Goal: Task Accomplishment & Management: Complete application form

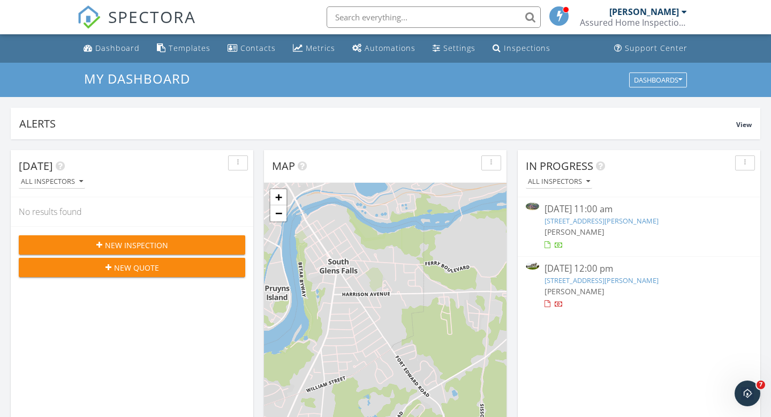
click at [162, 245] on span "New Inspection" at bounding box center [136, 244] width 63 height 11
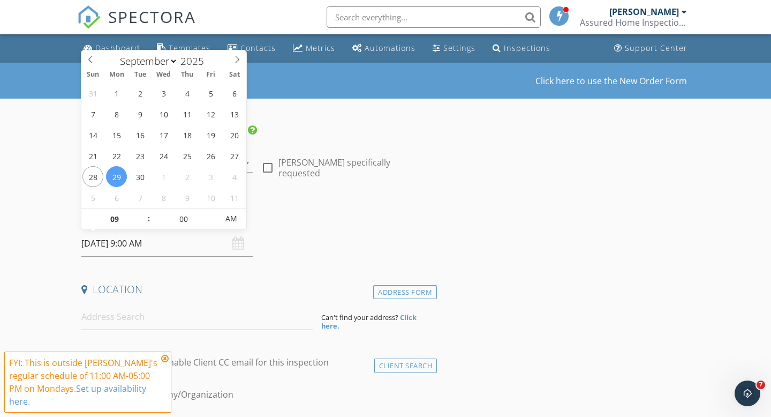
click at [95, 246] on input "09/29/2025 9:00 AM" at bounding box center [166, 243] width 171 height 26
type input "09/05/2025 9:00 AM"
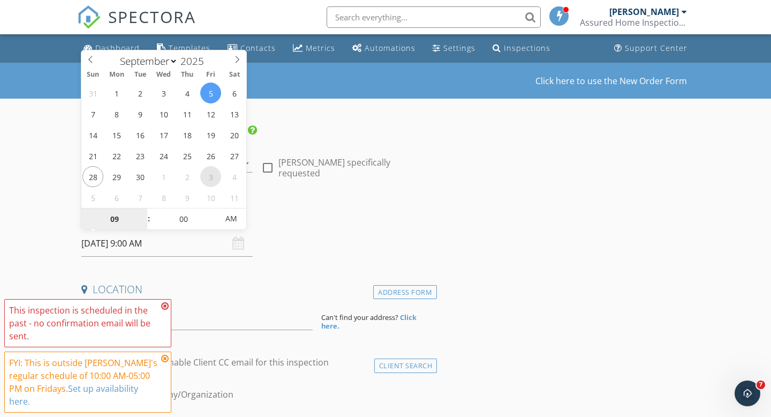
select select "9"
type input "10/03/2025 9:00 AM"
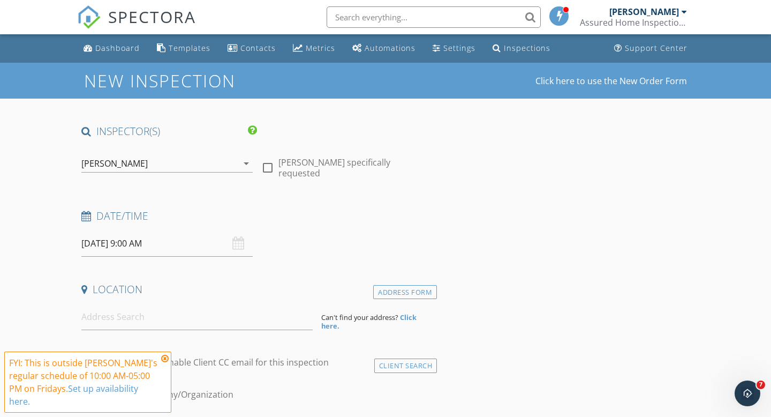
click at [186, 292] on h4 "Location" at bounding box center [256, 289] width 351 height 14
click at [122, 315] on input at bounding box center [196, 317] width 231 height 26
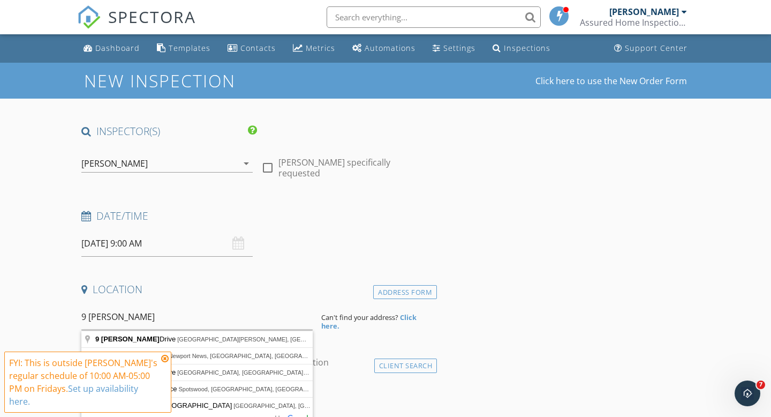
click at [165, 357] on icon at bounding box center [164, 358] width 7 height 9
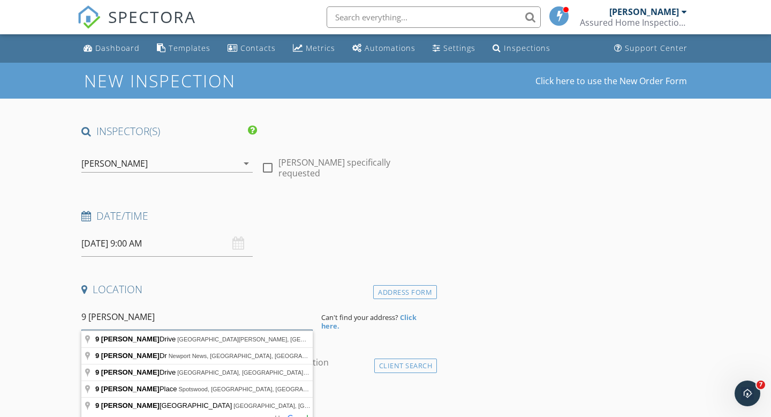
click at [130, 318] on input "9 patton" at bounding box center [196, 317] width 231 height 26
type input "9 patton dr"
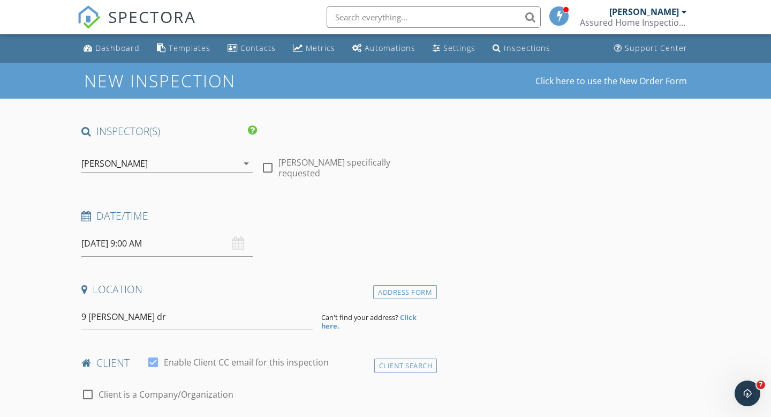
click at [84, 314] on div "9 patton dr" at bounding box center [197, 317] width 240 height 26
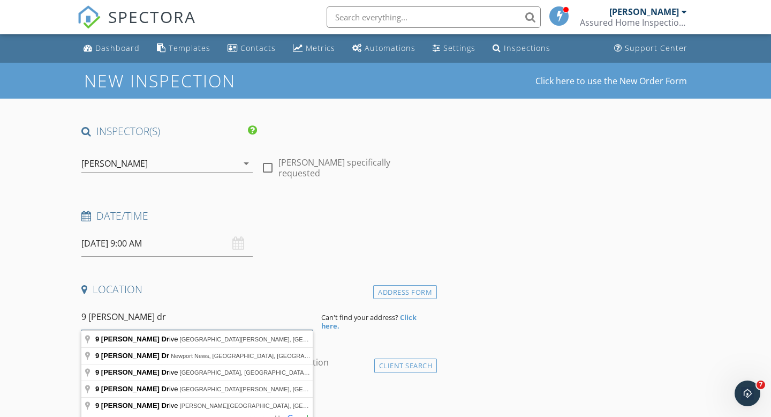
drag, startPoint x: 82, startPoint y: 315, endPoint x: 132, endPoint y: 318, distance: 49.9
click at [132, 318] on input "9 patton dr" at bounding box center [196, 317] width 231 height 26
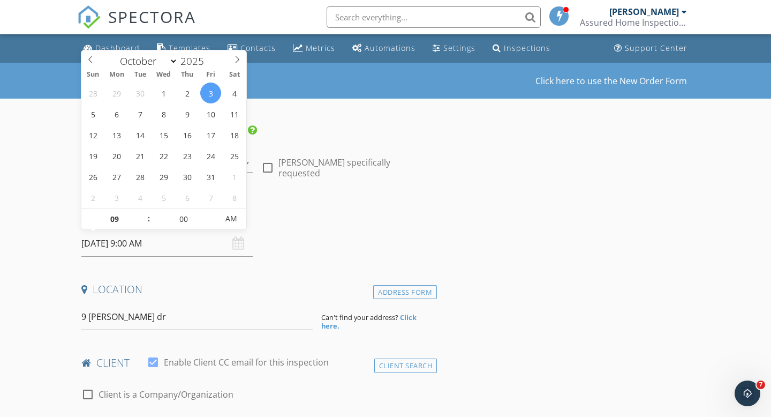
click at [102, 244] on input "10/03/2025 9:00 AM" at bounding box center [166, 243] width 171 height 26
select select "8"
type input "09/30/2025 9:00 AM"
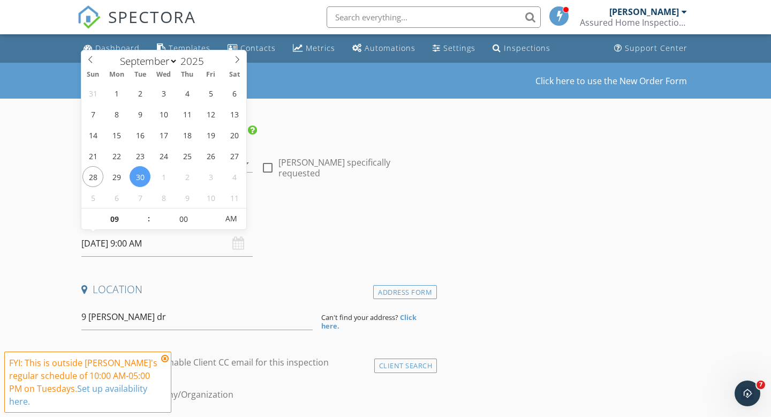
click at [140, 244] on input "09/30/2025 9:00 AM" at bounding box center [166, 243] width 171 height 26
type input "10"
type input "[DATE] 10:00 AM"
click at [144, 213] on span at bounding box center [143, 213] width 7 height 11
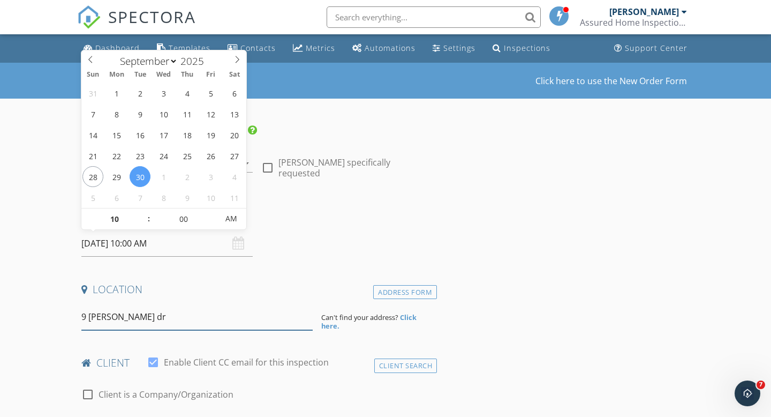
click at [131, 315] on input "9 patton dr" at bounding box center [196, 317] width 231 height 26
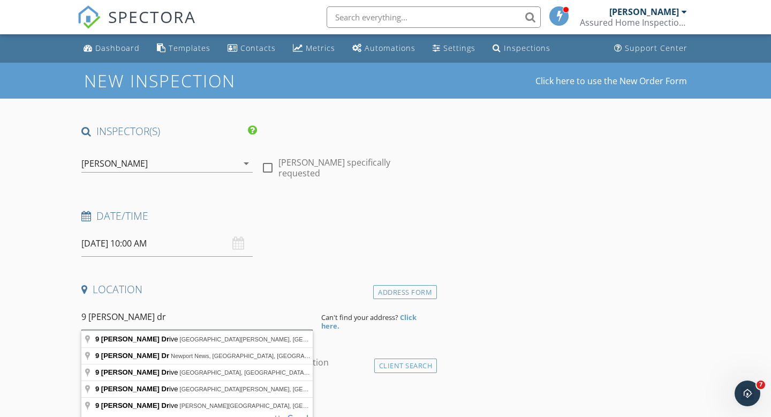
click at [131, 315] on input "9 patton dr" at bounding box center [196, 317] width 231 height 26
type input "14 Co Rd 25, Granville, NY, USA"
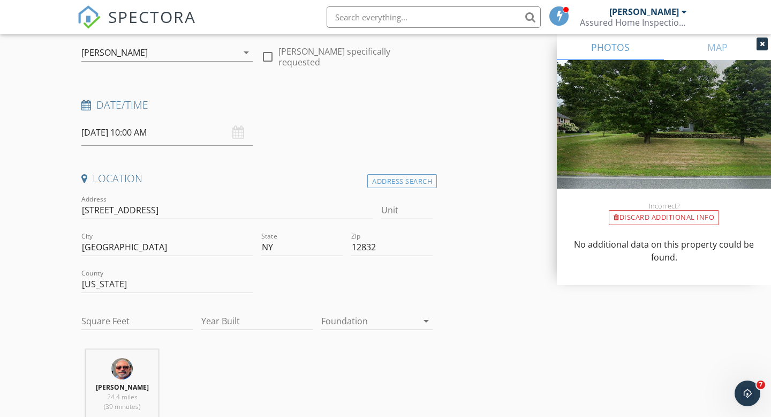
scroll to position [114, 0]
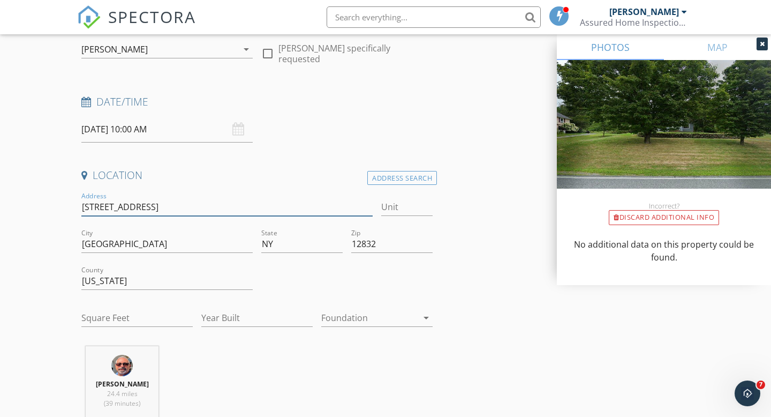
click at [82, 205] on input "14 Co Rd 25" at bounding box center [226, 207] width 291 height 18
drag, startPoint x: 82, startPoint y: 205, endPoint x: 135, endPoint y: 205, distance: 52.5
click at [135, 205] on input "14 Co Rd 25" at bounding box center [226, 207] width 291 height 18
click at [103, 205] on input "14 Co Rd 25" at bounding box center [226, 207] width 291 height 18
click at [132, 202] on input "14 County Rd 25" at bounding box center [226, 207] width 291 height 18
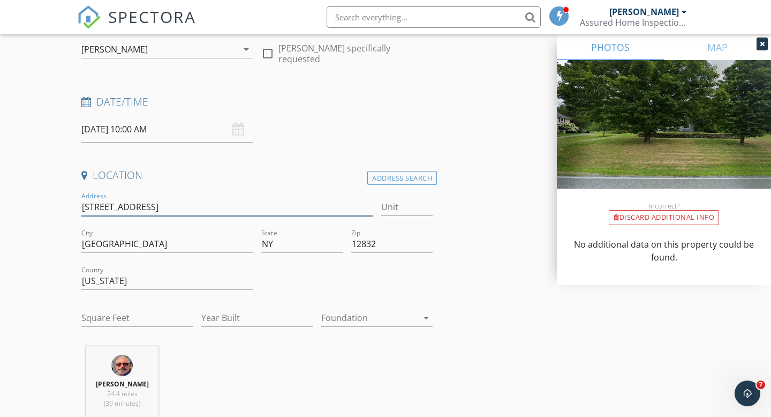
type input "14 County Rro 25"
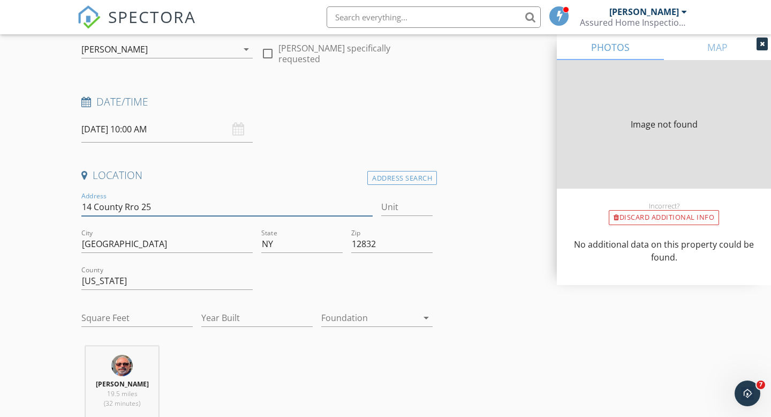
type input "1767"
type input "1927"
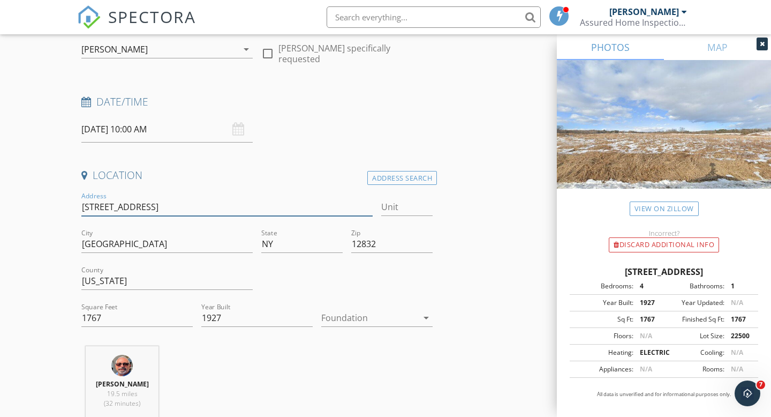
type input "14 County R 25"
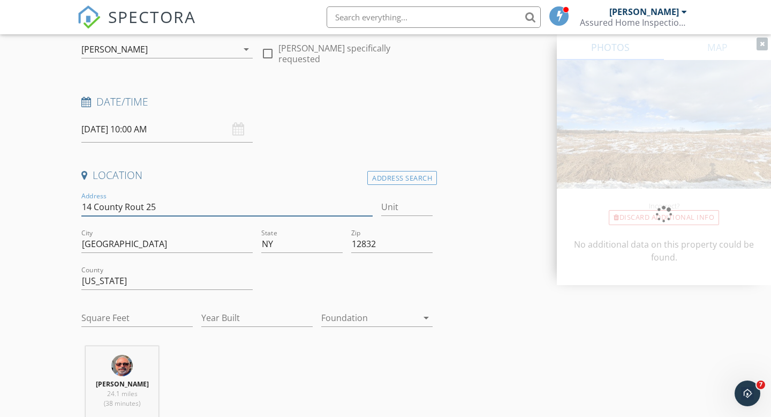
type input "14 County Route 25"
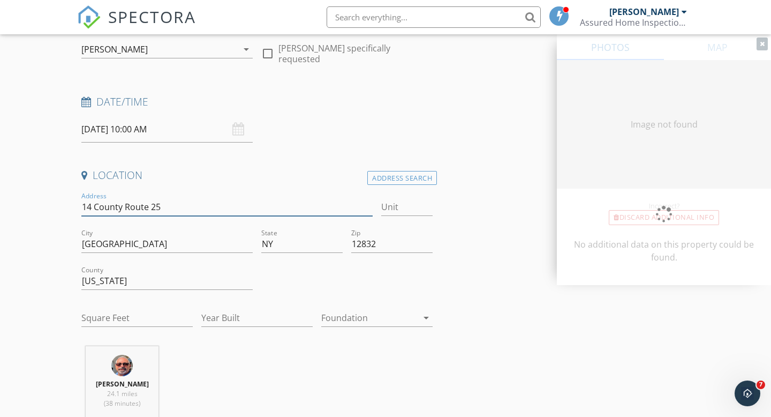
type input "1767"
type input "1927"
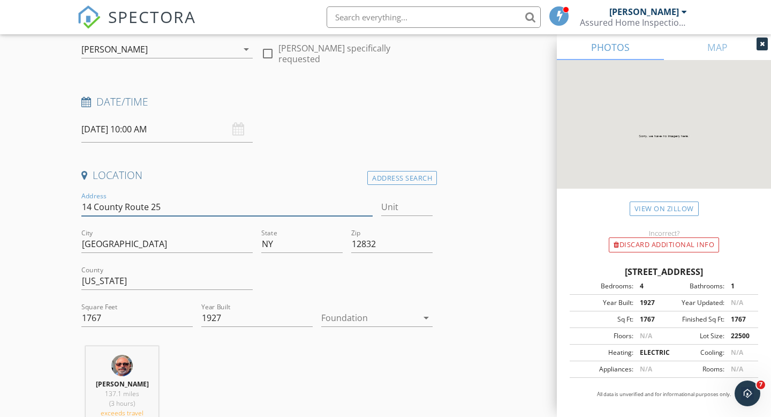
type input "14 County Route 25"
click at [340, 319] on div at bounding box center [369, 317] width 96 height 17
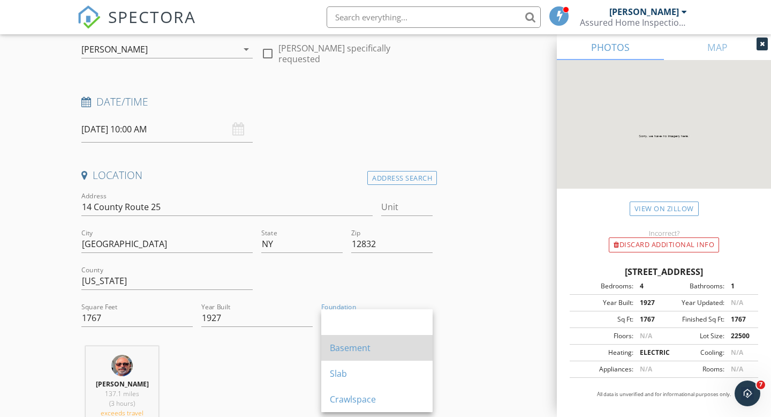
click at [346, 348] on div "Basement" at bounding box center [377, 347] width 94 height 13
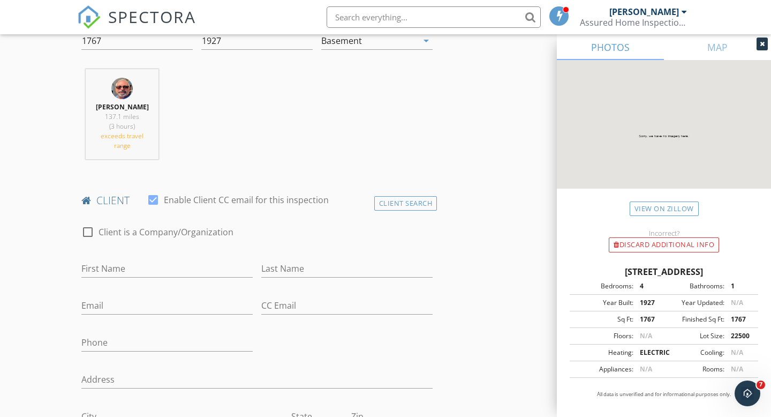
scroll to position [397, 0]
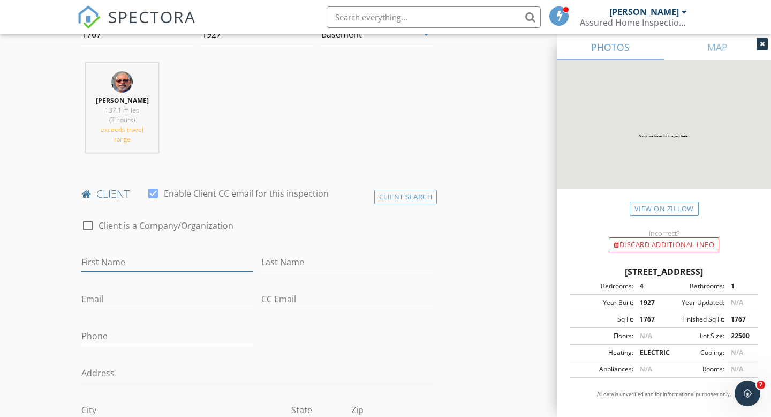
click at [109, 261] on input "First Name" at bounding box center [166, 262] width 171 height 18
type input "Abigail"
type input "p"
type input "Procella"
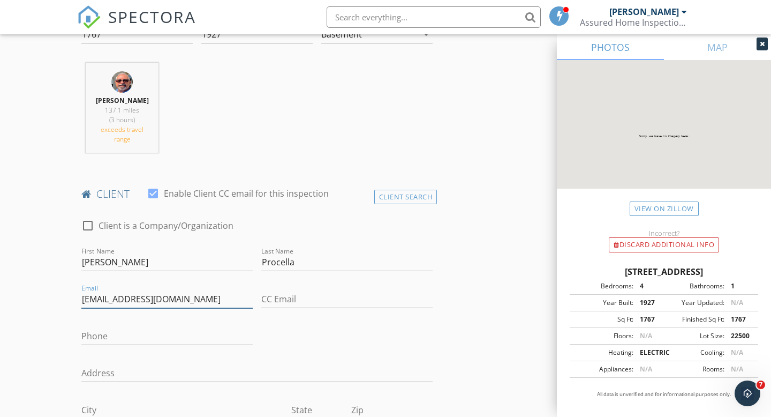
type input "abbys6930@gmail.com"
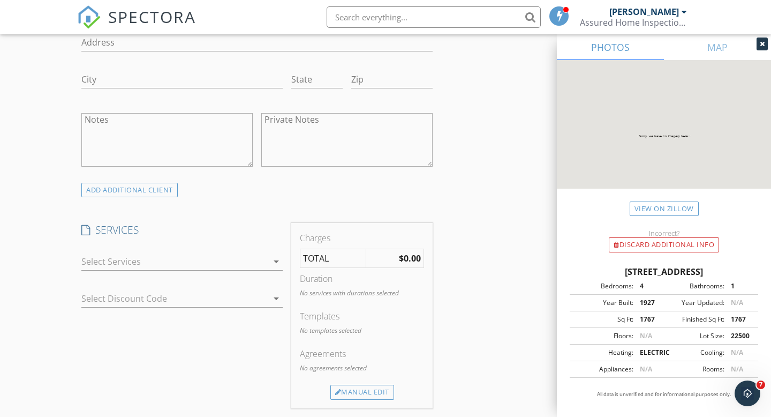
scroll to position [734, 0]
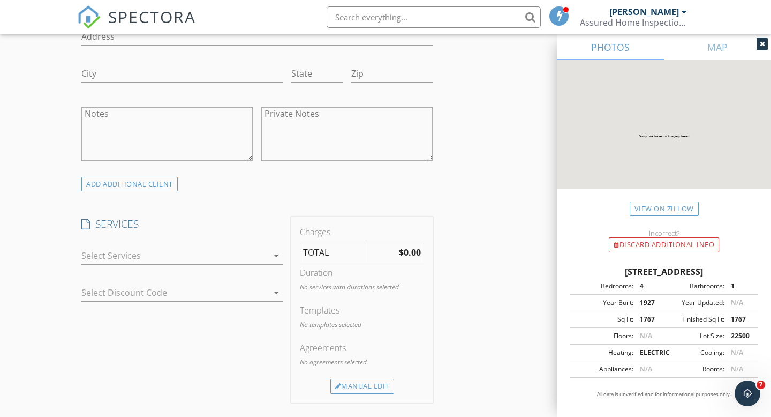
type input "518-812-5469"
click at [110, 253] on div at bounding box center [174, 255] width 186 height 17
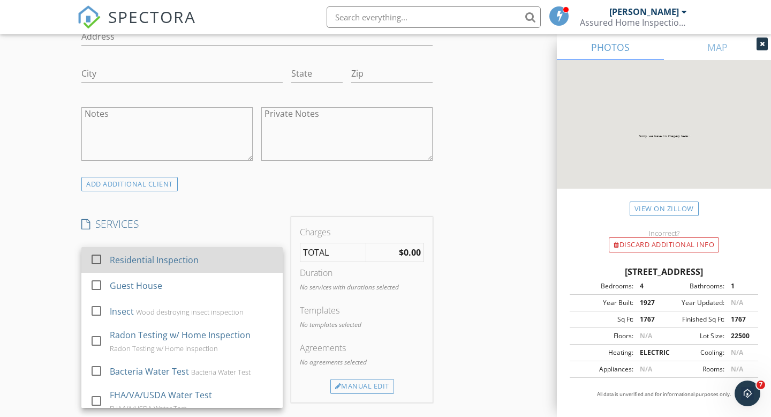
click at [96, 255] on div at bounding box center [96, 259] width 18 height 18
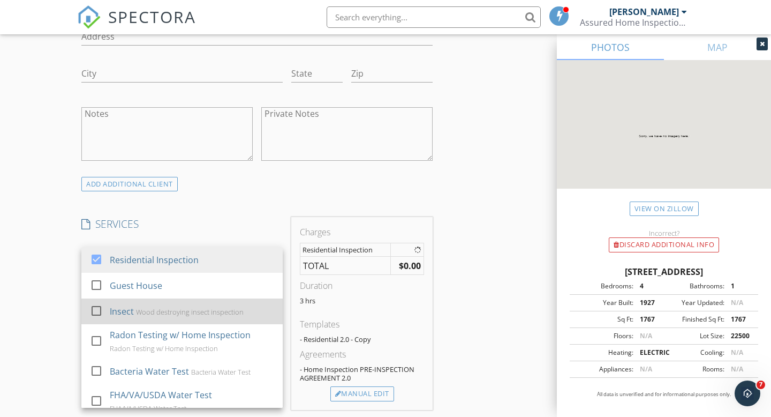
click at [97, 311] on div at bounding box center [96, 311] width 18 height 18
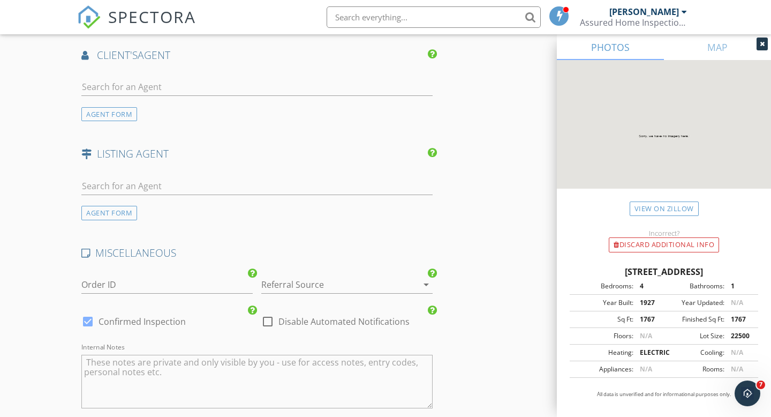
scroll to position [1420, 0]
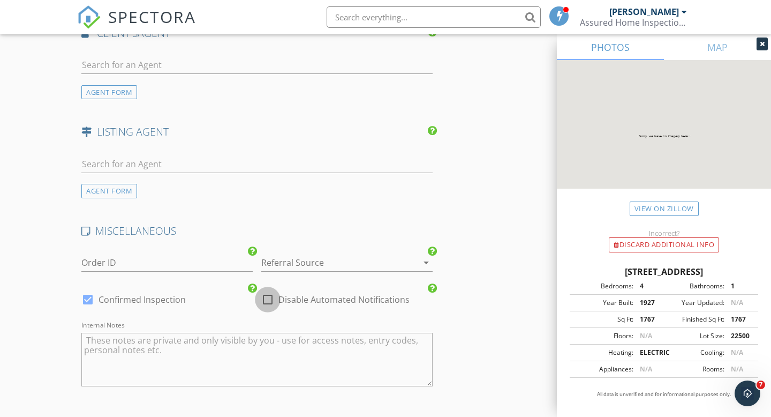
click at [271, 301] on div at bounding box center [268, 299] width 18 height 18
checkbox input "true"
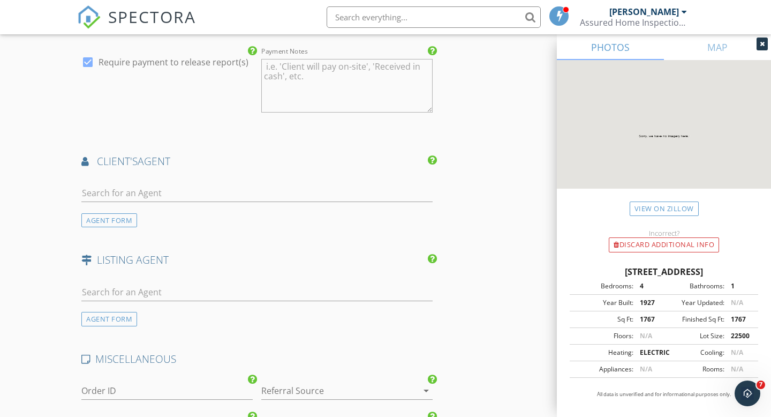
scroll to position [1293, 0]
click at [122, 289] on input "text" at bounding box center [256, 291] width 351 height 18
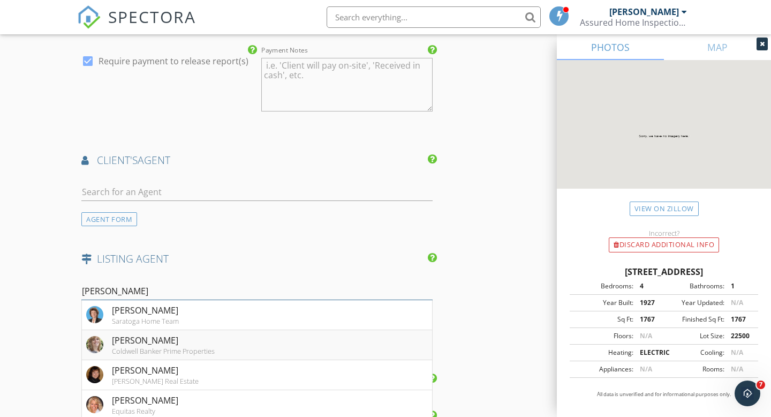
type input "karen"
click at [197, 345] on div "[PERSON_NAME]" at bounding box center [163, 340] width 103 height 13
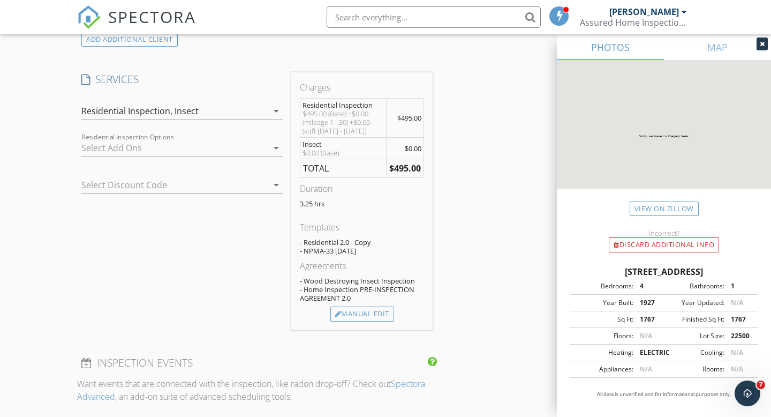
scroll to position [880, 0]
click at [250, 184] on div at bounding box center [166, 183] width 171 height 17
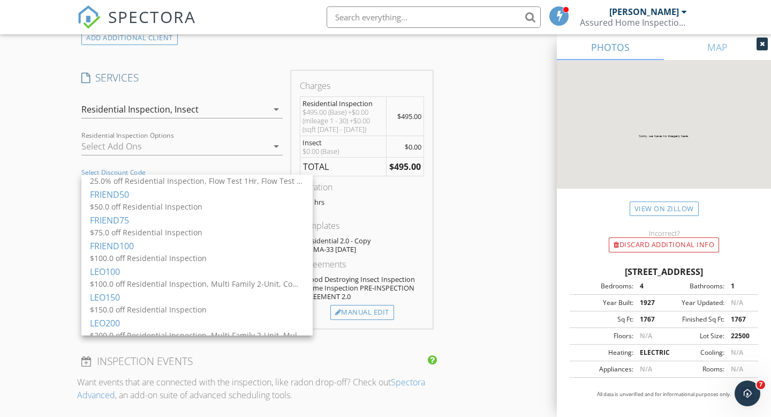
scroll to position [142, 0]
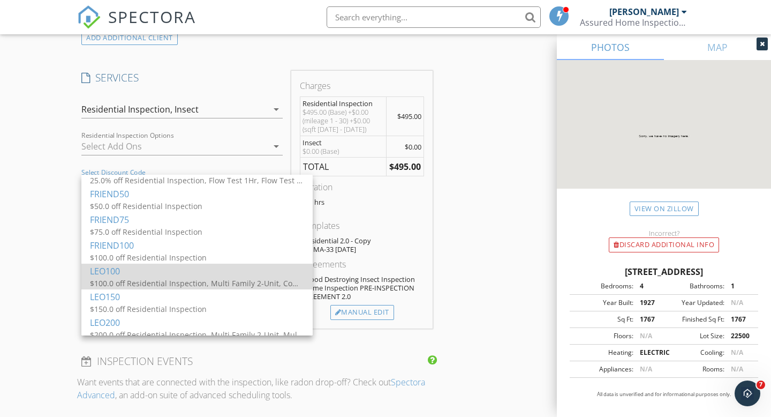
click at [156, 267] on div "LEO100" at bounding box center [197, 271] width 214 height 13
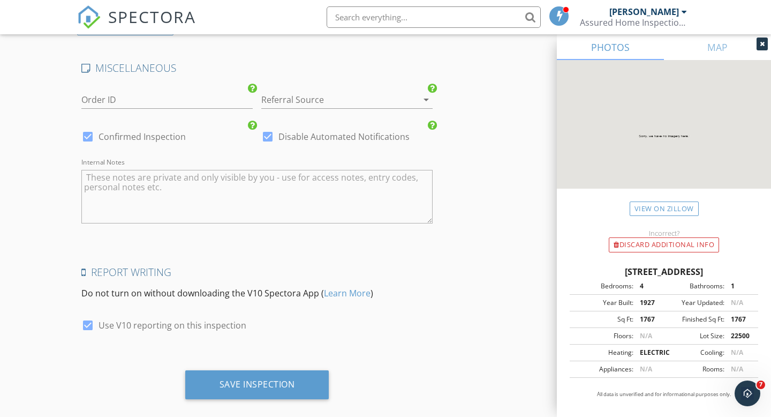
scroll to position [1868, 0]
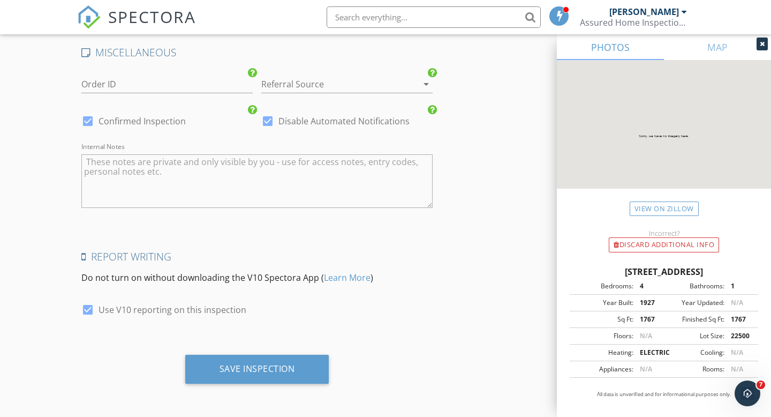
click at [313, 84] on div at bounding box center [331, 84] width 141 height 17
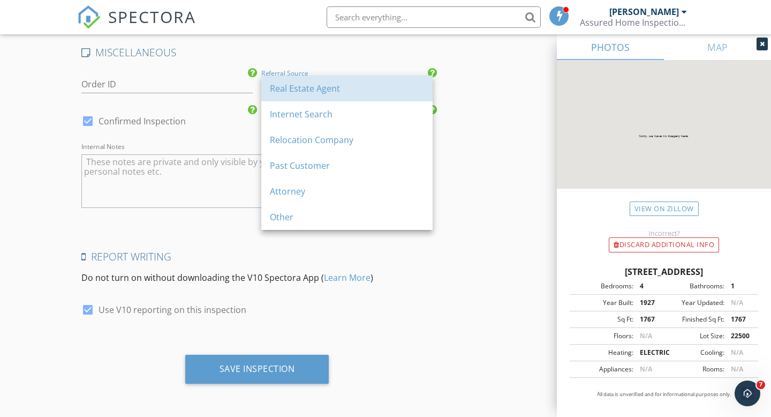
click at [313, 84] on div "Real Estate Agent" at bounding box center [347, 88] width 154 height 13
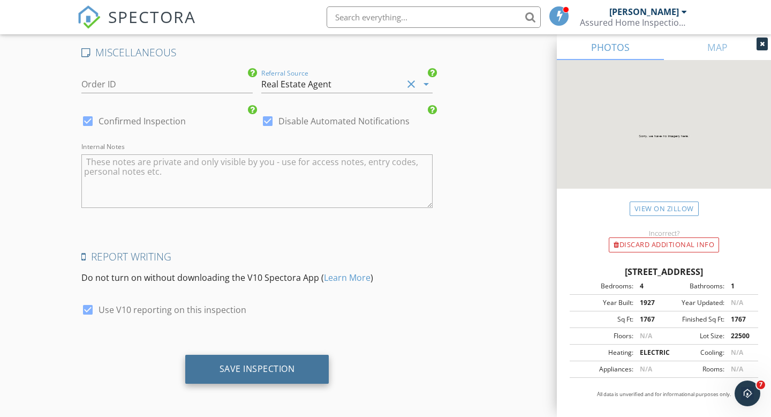
click at [242, 365] on div "Save Inspection" at bounding box center [258, 368] width 76 height 11
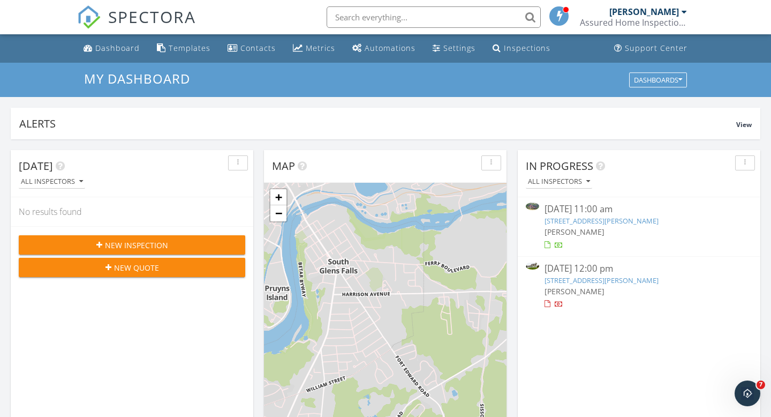
click at [359, 17] on input "text" at bounding box center [434, 16] width 214 height 21
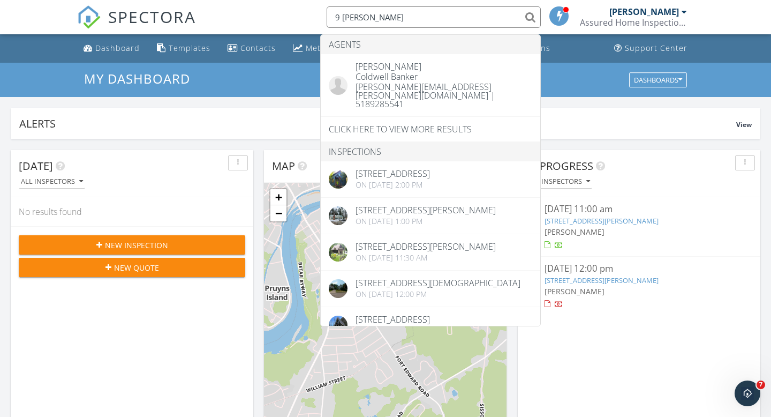
click at [379, 13] on input "9 [PERSON_NAME]" at bounding box center [434, 16] width 214 height 21
click at [379, 13] on input "9 patton" at bounding box center [434, 16] width 214 height 21
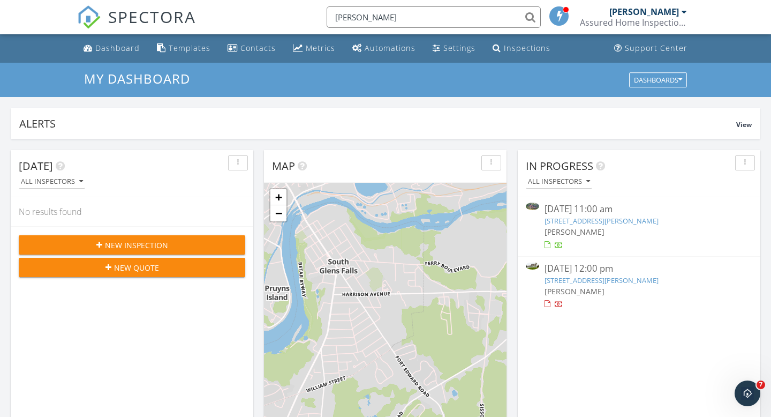
type input "bradley"
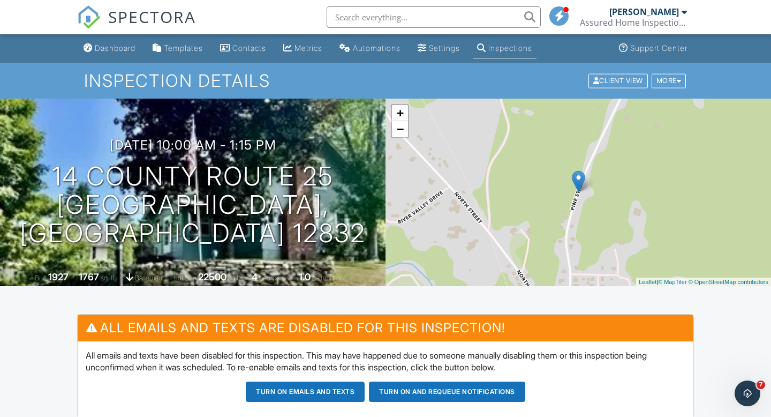
click at [439, 18] on input "text" at bounding box center [434, 16] width 214 height 21
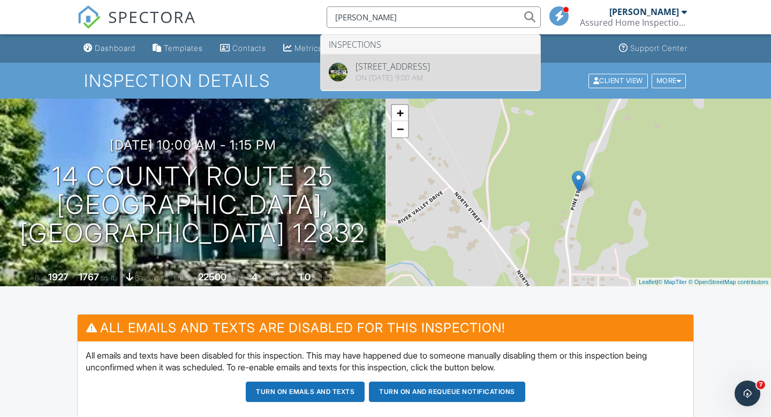
type input "morabito"
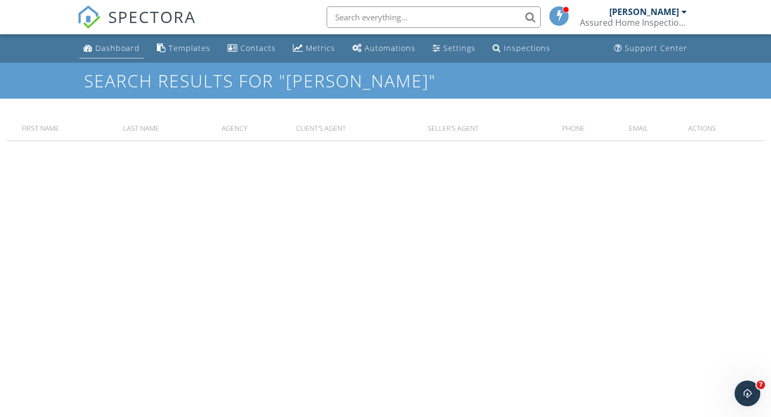
click at [125, 46] on div "Dashboard" at bounding box center [117, 48] width 44 height 10
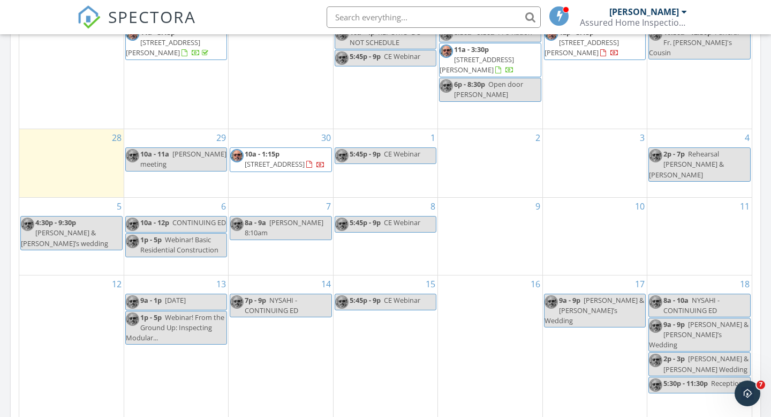
scroll to position [553, 0]
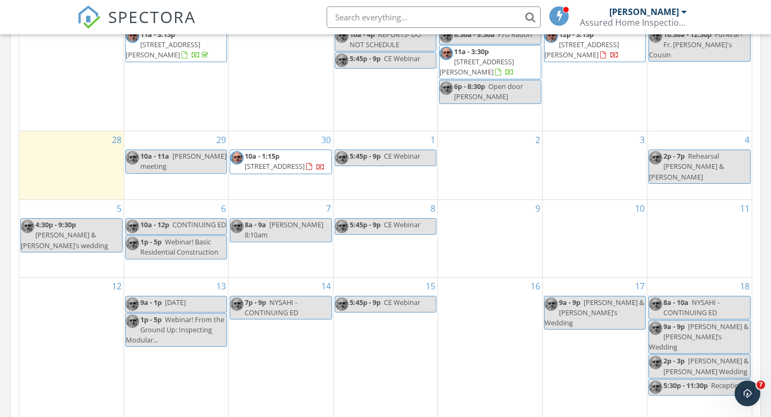
click at [484, 142] on div "2" at bounding box center [490, 165] width 104 height 68
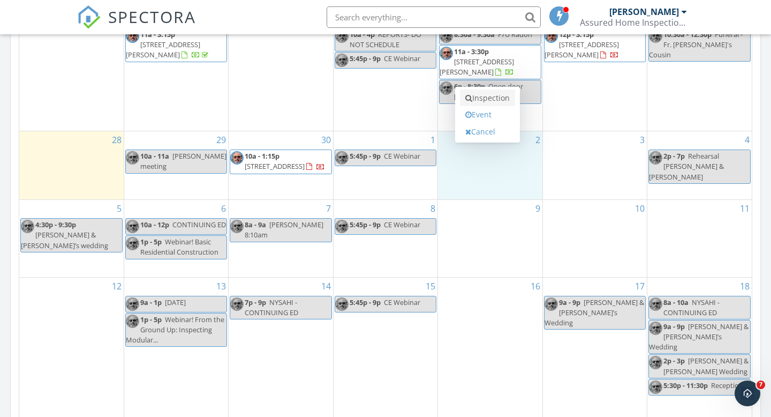
click at [493, 97] on link "Inspection" at bounding box center [487, 97] width 55 height 17
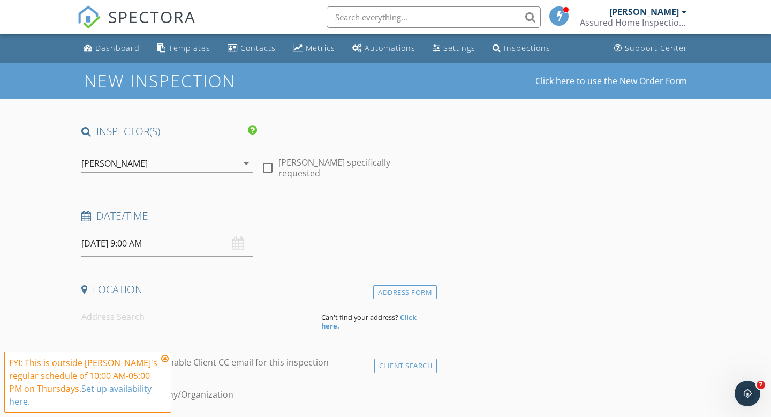
click at [133, 243] on input "[DATE] 9:00 AM" at bounding box center [166, 243] width 171 height 26
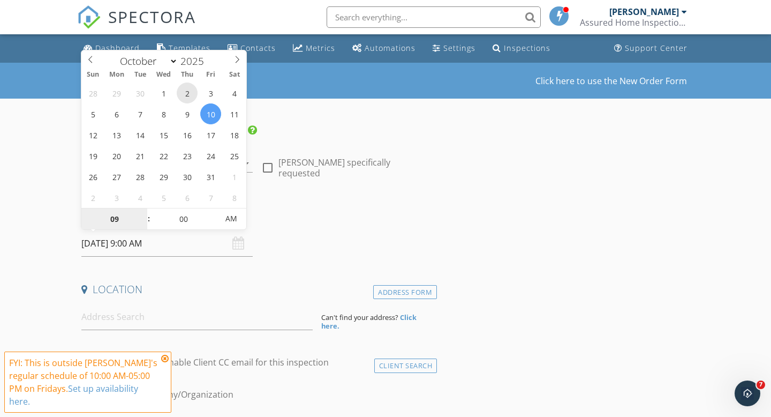
type input "[DATE] 9:00 AM"
type input "10"
type input "[DATE] 10:00 AM"
click at [144, 212] on span at bounding box center [143, 213] width 7 height 11
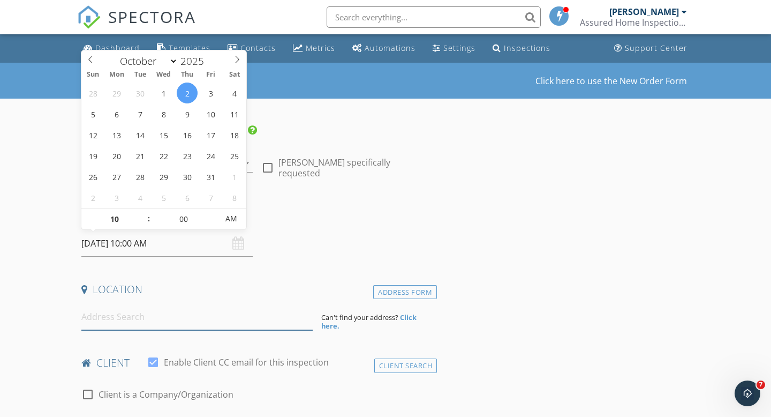
click at [90, 321] on input at bounding box center [196, 317] width 231 height 26
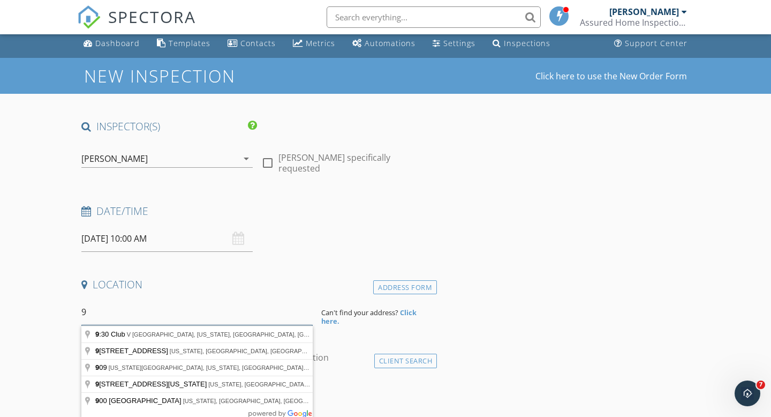
scroll to position [5, 0]
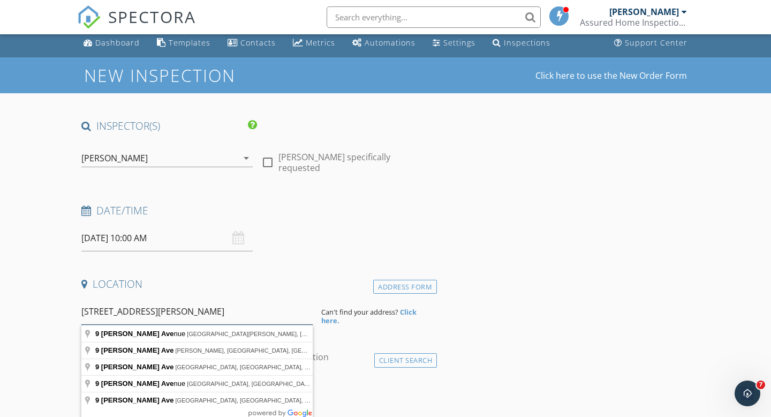
drag, startPoint x: 111, startPoint y: 312, endPoint x: 127, endPoint y: 312, distance: 16.6
click at [127, 312] on input "9 thompson ave" at bounding box center [196, 311] width 231 height 26
click at [149, 313] on input "9 thomas ave" at bounding box center [196, 311] width 231 height 26
type input "9 Thomas Ave, Fort Edward, NY 12828, USA"
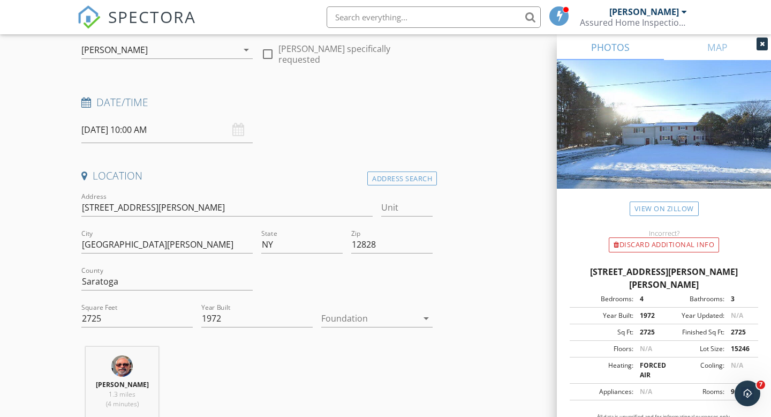
scroll to position [115, 0]
click at [350, 315] on div at bounding box center [369, 316] width 96 height 17
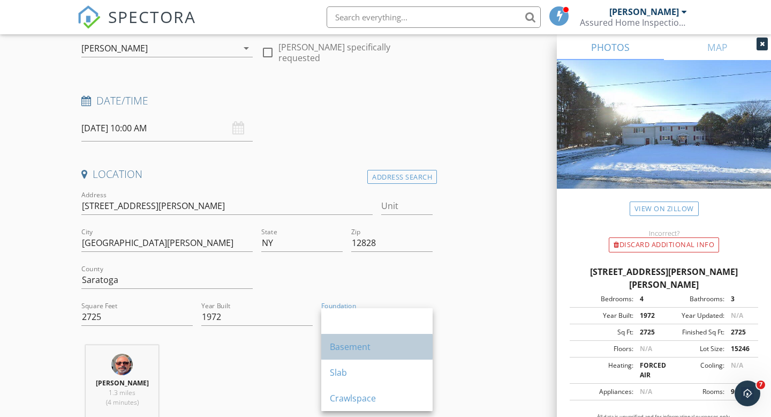
click at [345, 350] on div "Basement" at bounding box center [377, 346] width 94 height 13
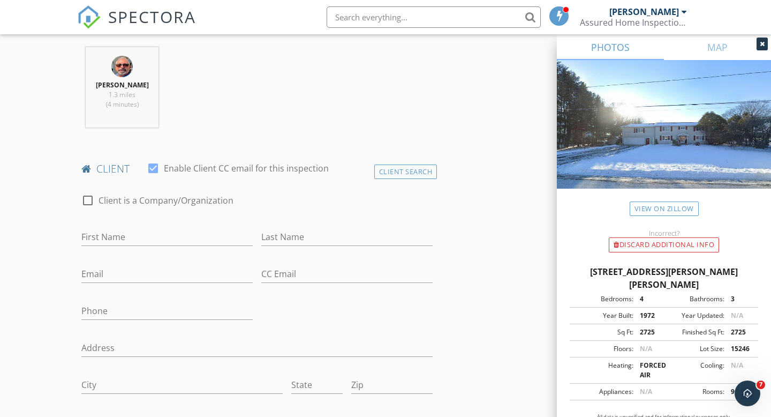
scroll to position [415, 0]
click at [416, 168] on div "Client Search" at bounding box center [405, 170] width 63 height 14
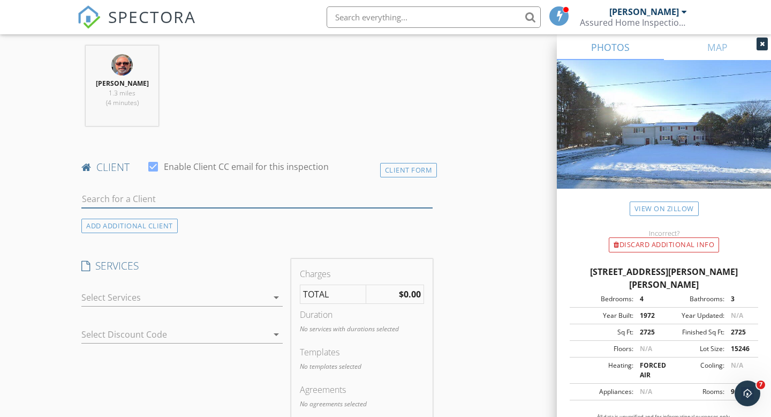
click at [371, 201] on input "text" at bounding box center [256, 199] width 351 height 18
type input "[PERSON_NAME]"
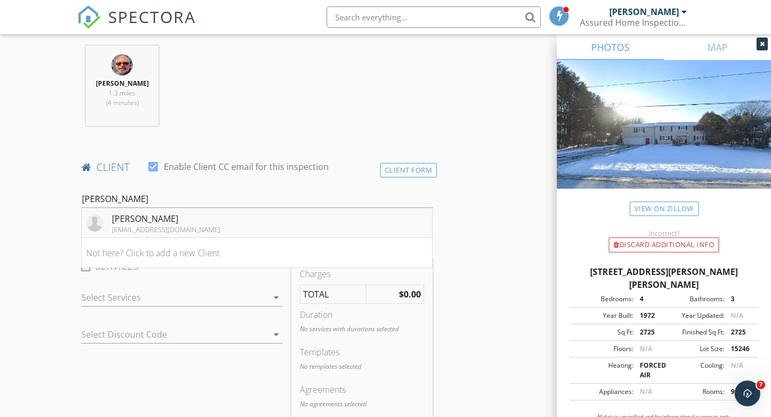
click at [235, 217] on li "Alex Morabito alexmlee90@gmail.com" at bounding box center [257, 223] width 350 height 30
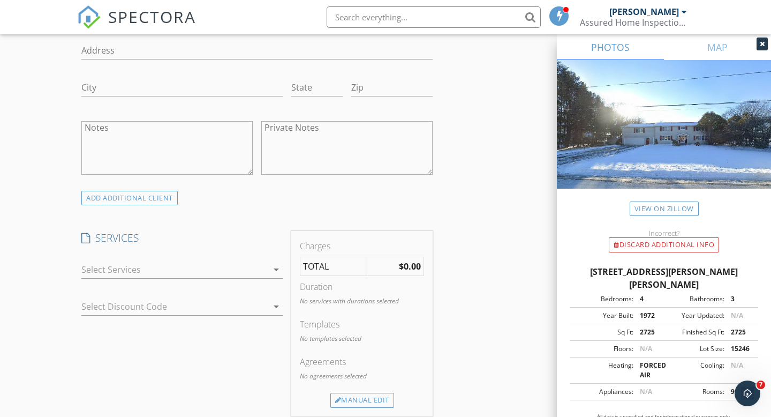
scroll to position [713, 0]
click at [177, 262] on div at bounding box center [174, 266] width 186 height 17
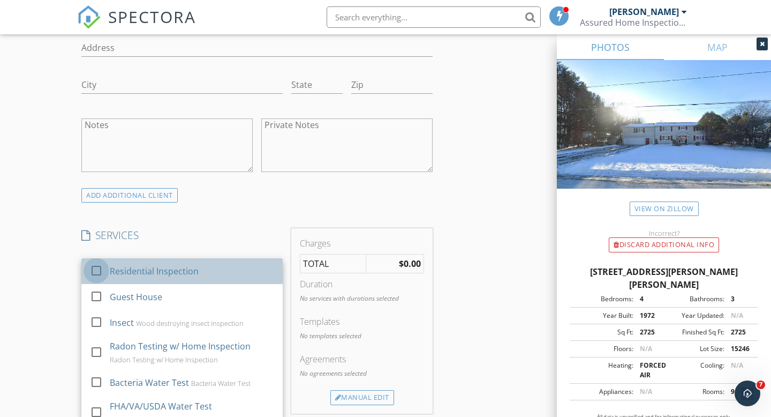
click at [102, 273] on div at bounding box center [96, 270] width 18 height 18
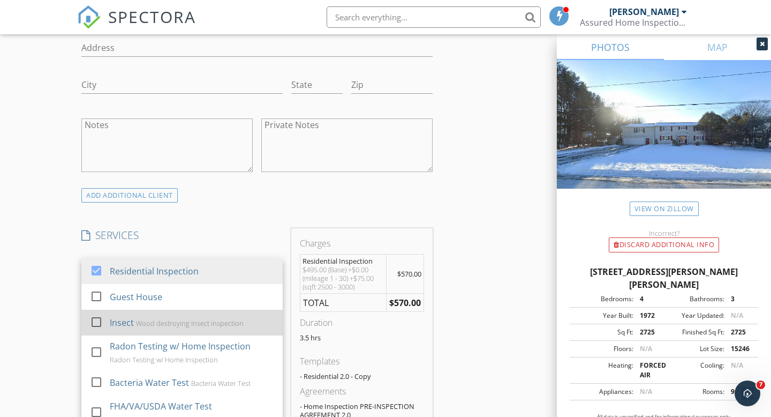
click at [96, 322] on div at bounding box center [96, 322] width 18 height 18
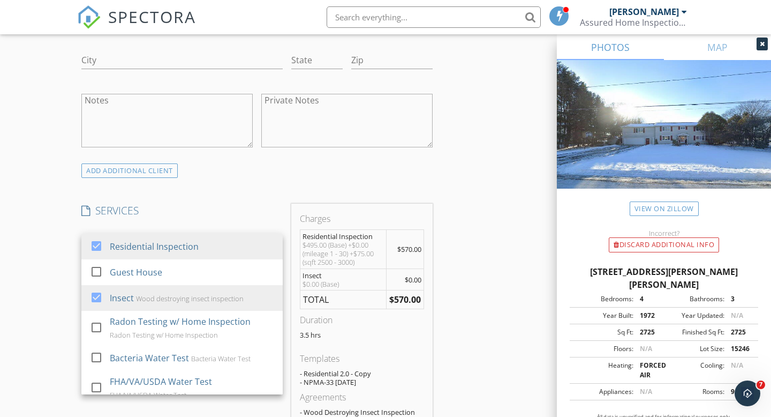
scroll to position [738, 0]
click at [116, 170] on div "ADD ADDITIONAL client" at bounding box center [129, 170] width 96 height 14
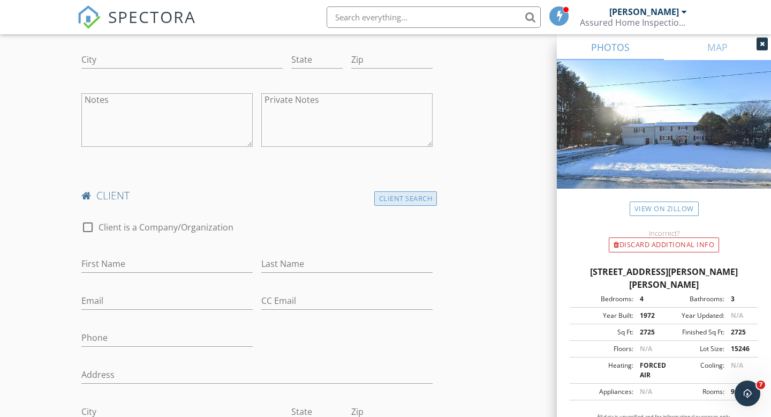
click at [395, 197] on div "Client Search" at bounding box center [405, 198] width 63 height 14
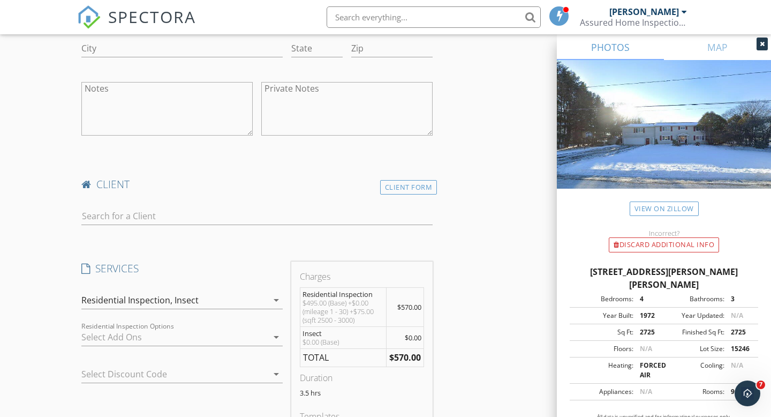
scroll to position [752, 0]
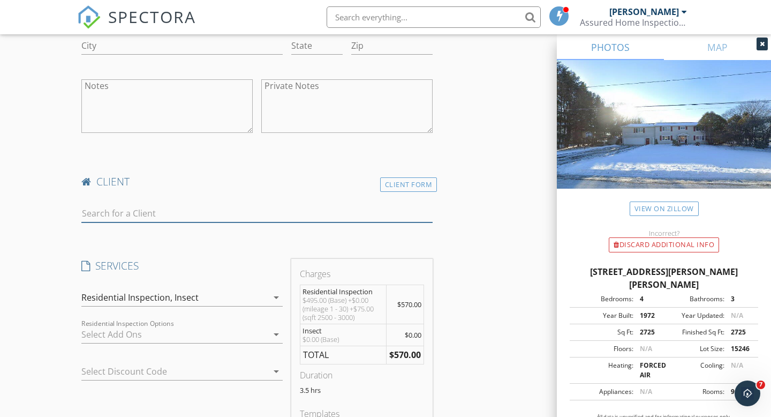
click at [174, 215] on input "text" at bounding box center [256, 214] width 351 height 18
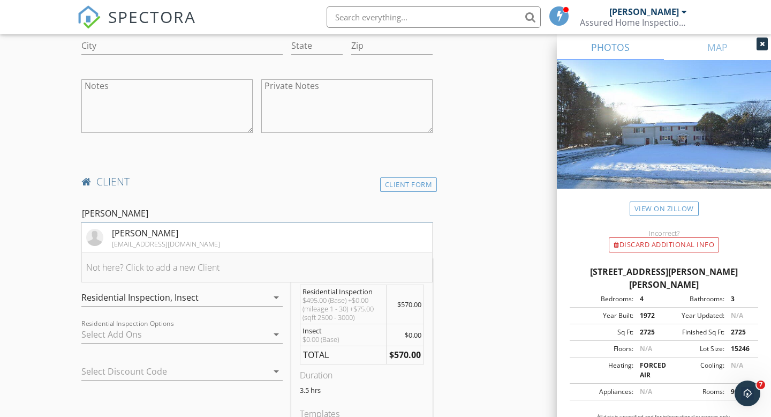
type input "[PERSON_NAME]"
click at [163, 269] on li "Not here? Click to add a new Client" at bounding box center [257, 267] width 350 height 30
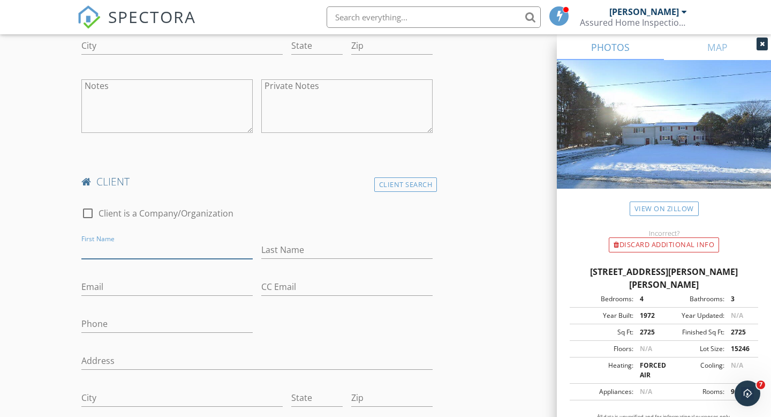
click at [114, 248] on input "First Name" at bounding box center [166, 250] width 171 height 18
type input "Michael"
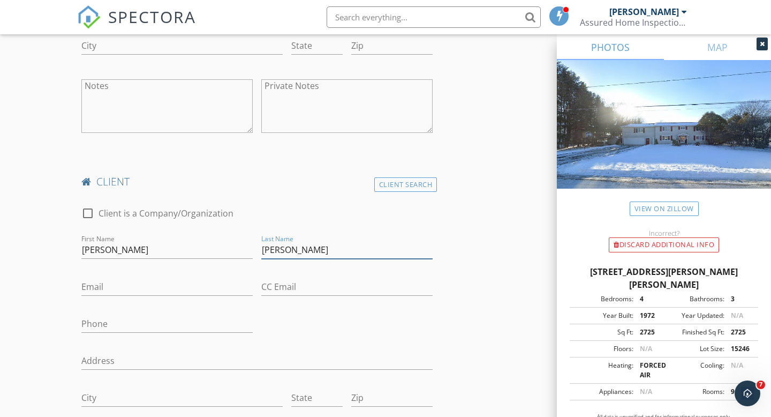
type input "Morabito"
click at [115, 326] on input "Phone" at bounding box center [166, 324] width 171 height 18
paste input "607-426-1983"
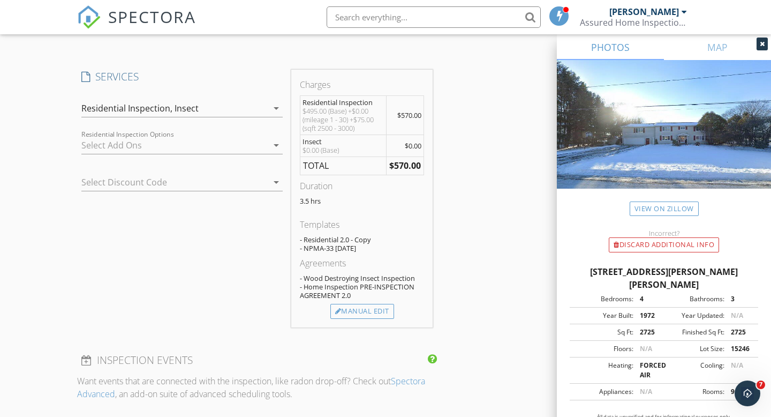
scroll to position [1208, 0]
type input "607-426-1983"
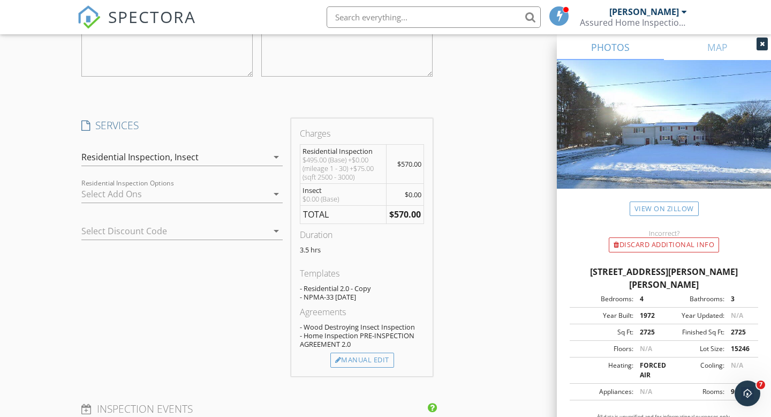
scroll to position [1159, 0]
click at [245, 232] on div at bounding box center [166, 231] width 171 height 17
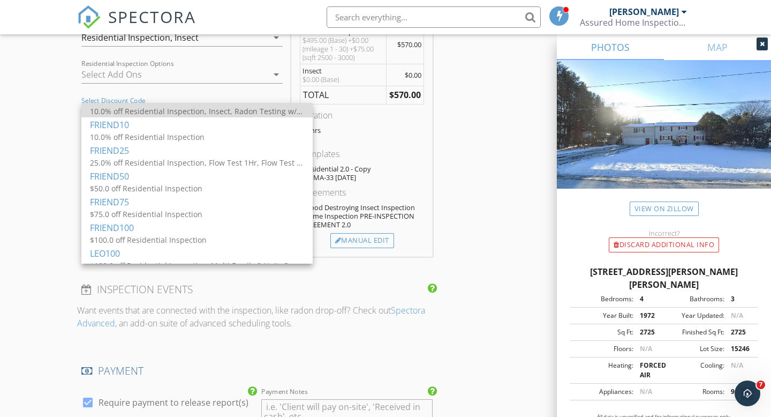
scroll to position [91, 0]
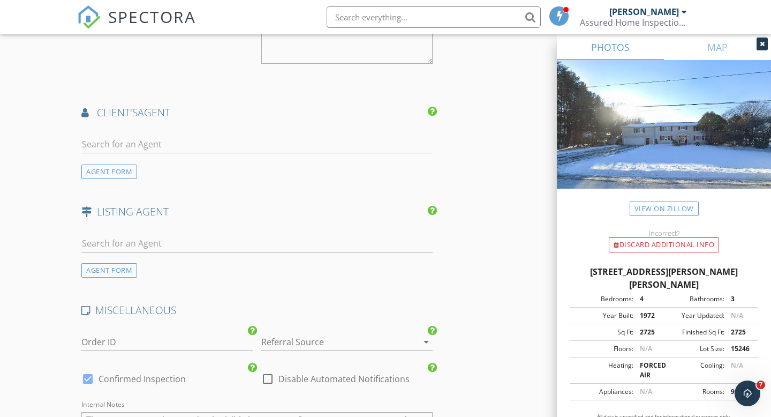
scroll to position [1669, 0]
click at [122, 140] on input "text" at bounding box center [256, 143] width 351 height 18
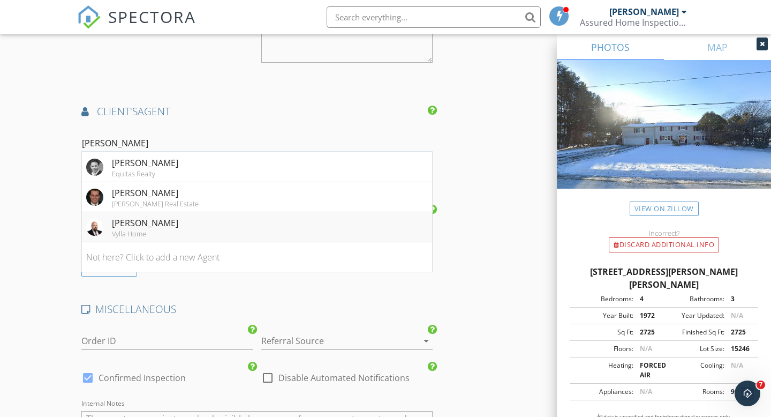
type input "adam"
click at [151, 230] on div "Vylla Home" at bounding box center [145, 233] width 66 height 9
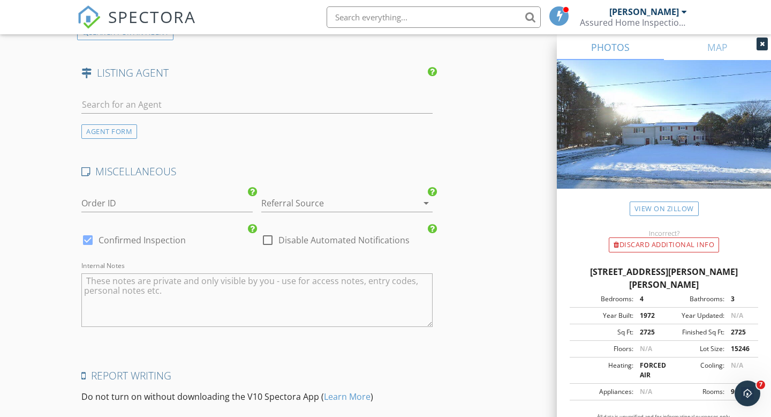
scroll to position [2065, 0]
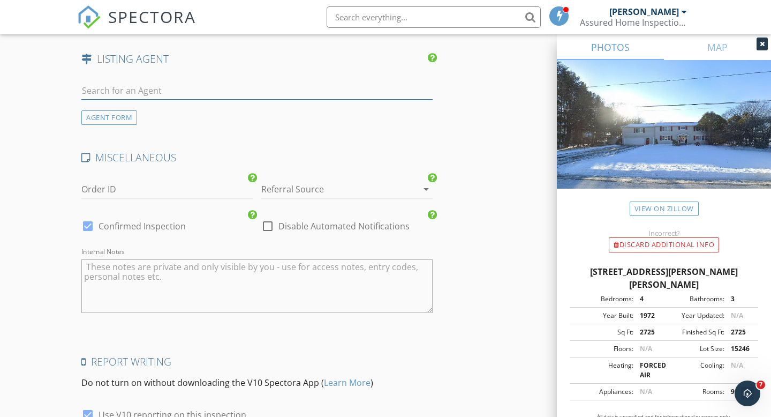
click at [154, 88] on input "text" at bounding box center [256, 91] width 351 height 18
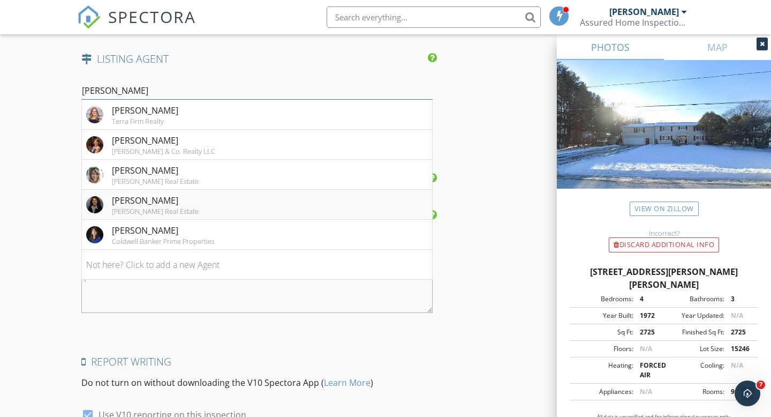
type input "lisa"
click at [159, 204] on div "Lisa Ostrander" at bounding box center [155, 200] width 87 height 13
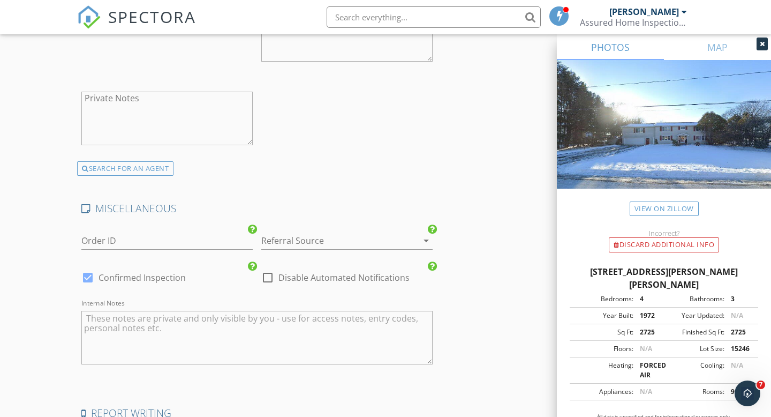
scroll to position [2263, 0]
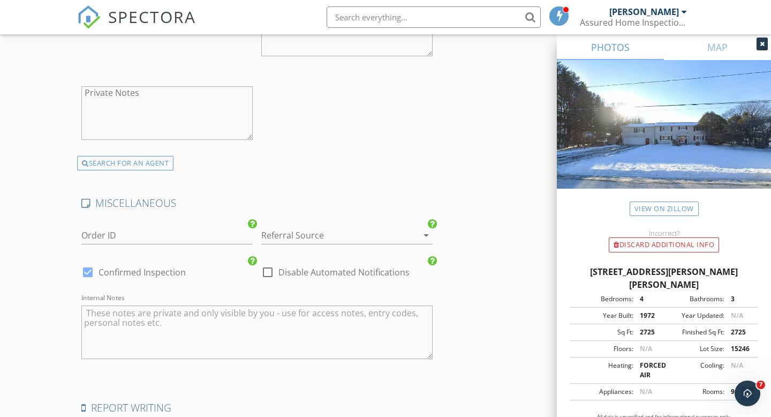
click at [314, 233] on div at bounding box center [331, 235] width 141 height 17
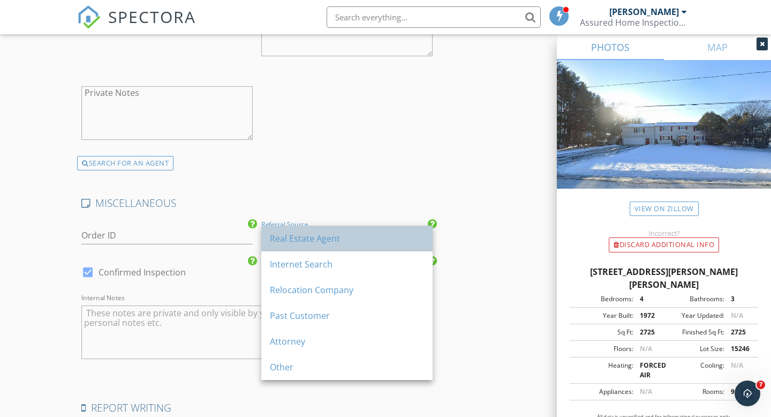
click at [313, 239] on div "Real Estate Agent" at bounding box center [347, 238] width 154 height 13
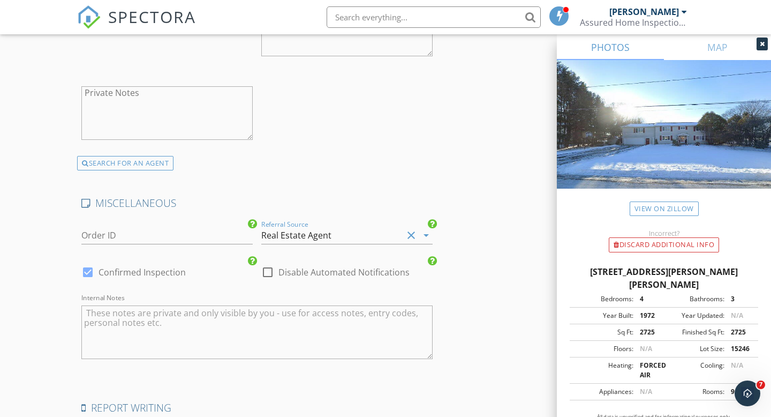
click at [268, 273] on div at bounding box center [268, 272] width 18 height 18
checkbox input "true"
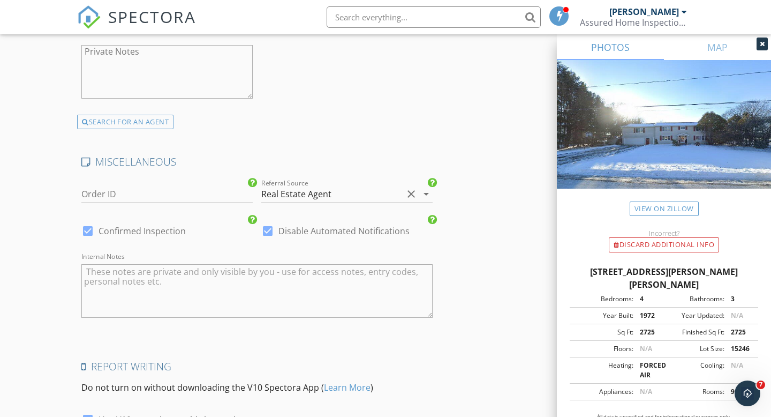
scroll to position [2413, 0]
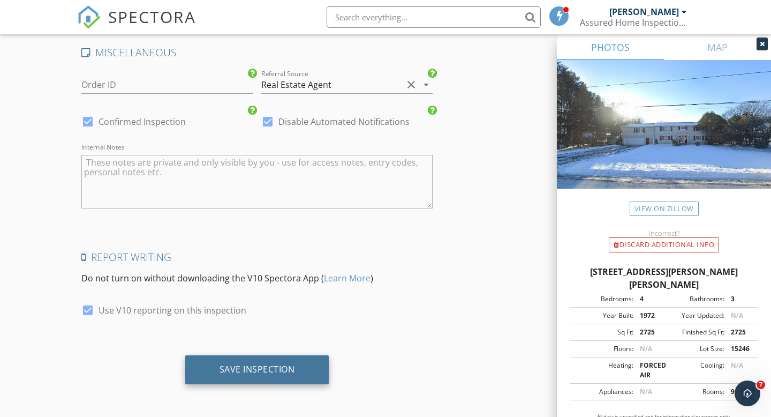
click at [283, 371] on div "Save Inspection" at bounding box center [258, 369] width 76 height 11
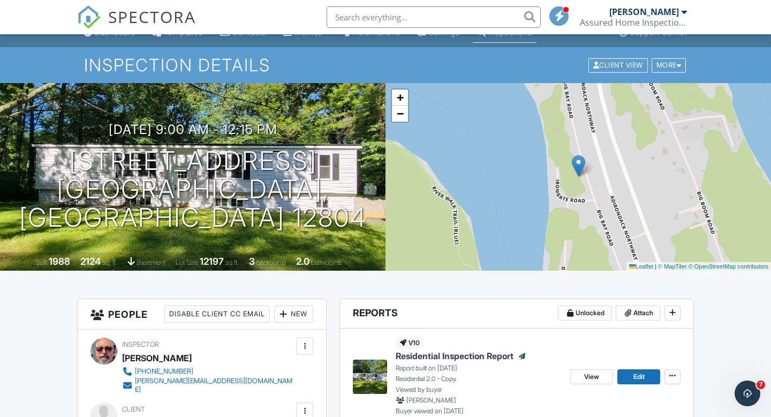
scroll to position [18, 0]
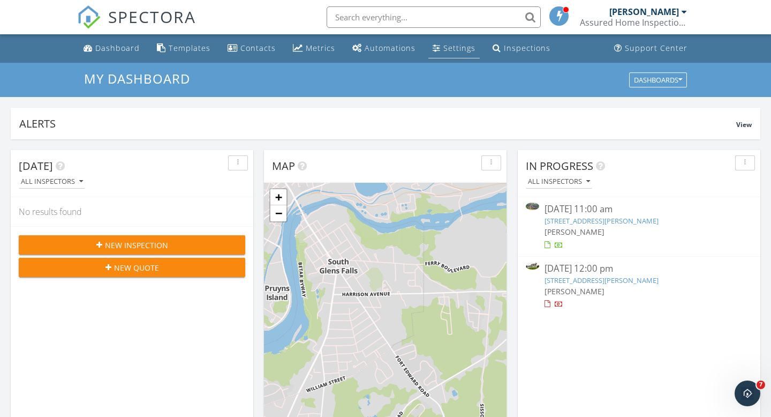
click at [447, 48] on div "Settings" at bounding box center [459, 48] width 32 height 10
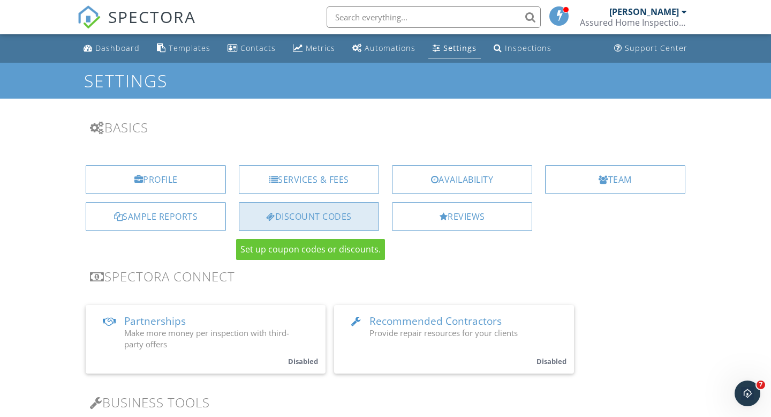
click at [305, 214] on div "Discount Codes" at bounding box center [309, 216] width 140 height 29
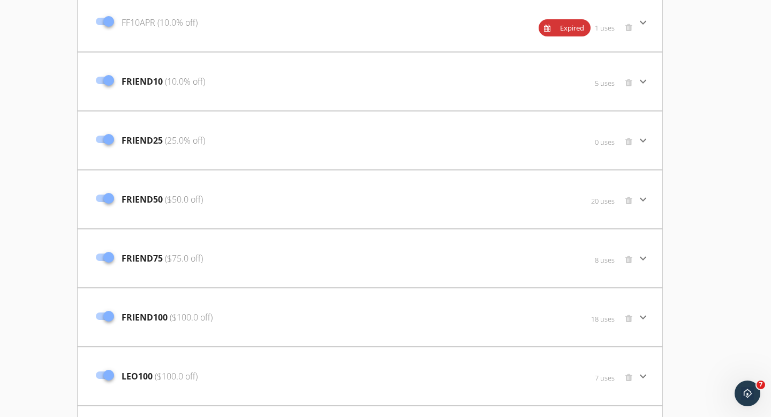
scroll to position [351, 0]
click at [489, 137] on div "0 uses" at bounding box center [546, 146] width 182 height 32
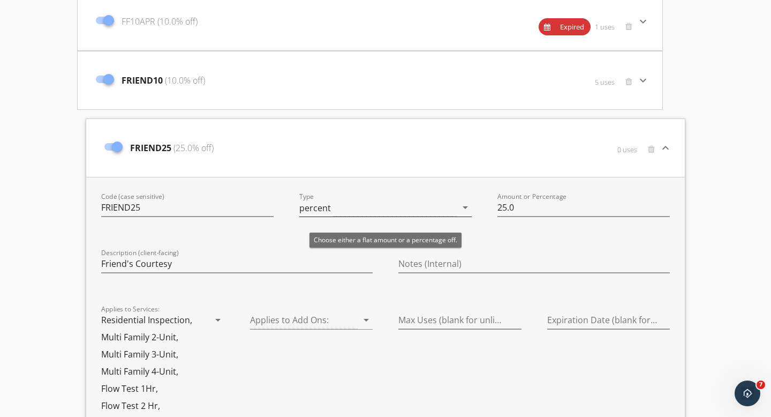
click at [396, 209] on div "percent" at bounding box center [377, 208] width 157 height 18
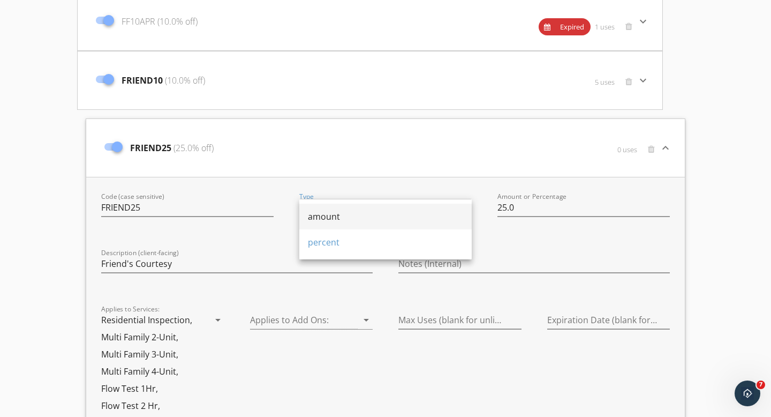
click at [368, 220] on div "amount" at bounding box center [385, 216] width 155 height 13
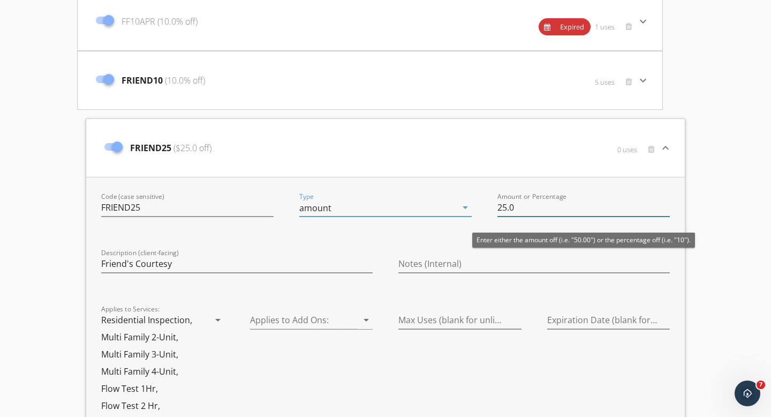
click at [523, 207] on input "25.0" at bounding box center [584, 208] width 172 height 18
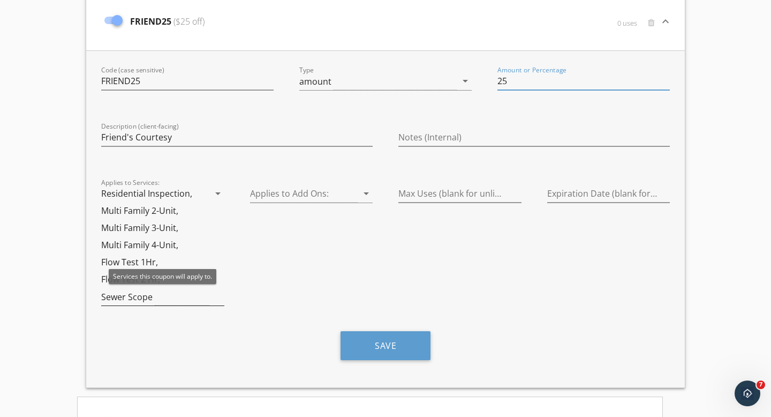
scroll to position [478, 0]
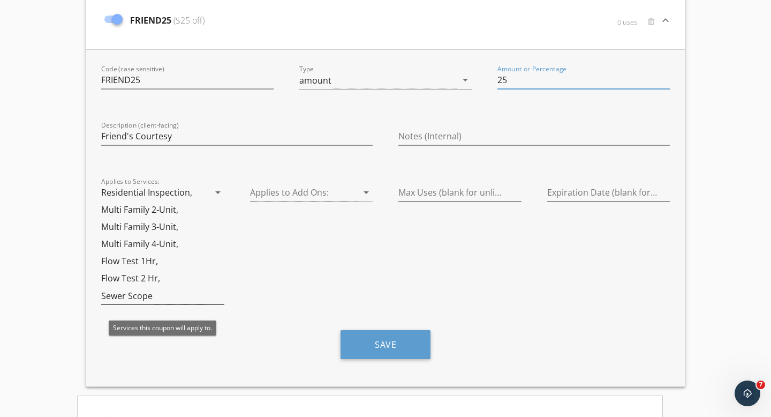
type input "25"
click at [191, 209] on div "Residential Inspection, Multi Family 2-Unit, Multi Family 3-Unit, Multi Family …" at bounding box center [155, 244] width 108 height 121
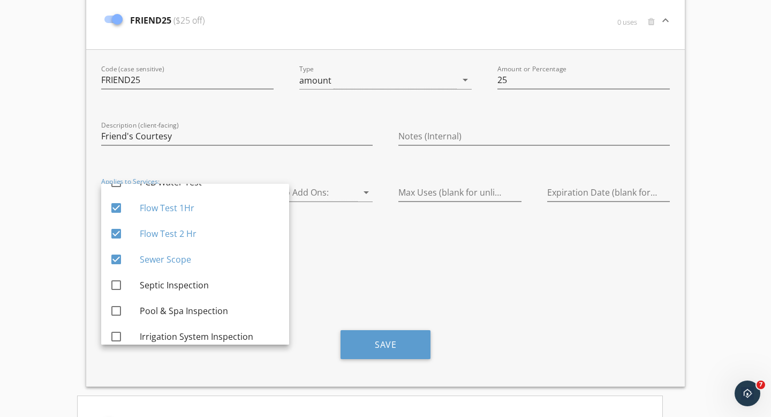
scroll to position [226, 0]
click at [117, 206] on div at bounding box center [116, 207] width 18 height 18
checkbox input "false"
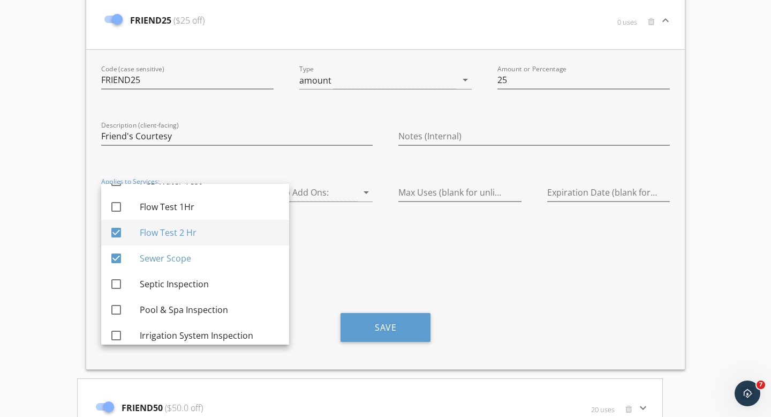
click at [118, 231] on div at bounding box center [116, 232] width 18 height 18
checkbox input "false"
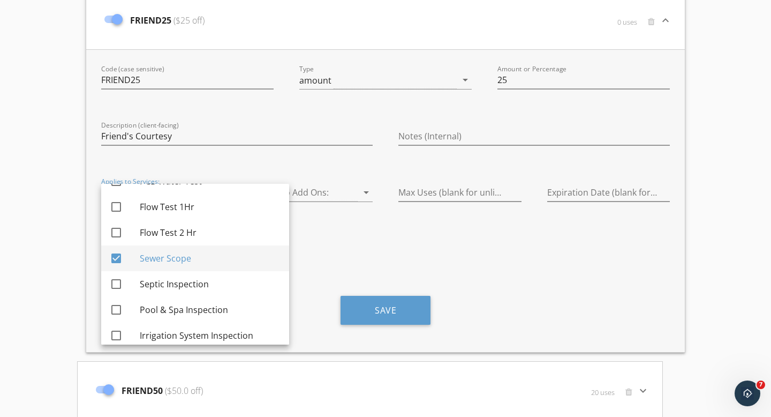
click at [117, 259] on div at bounding box center [116, 258] width 18 height 18
checkbox input "false"
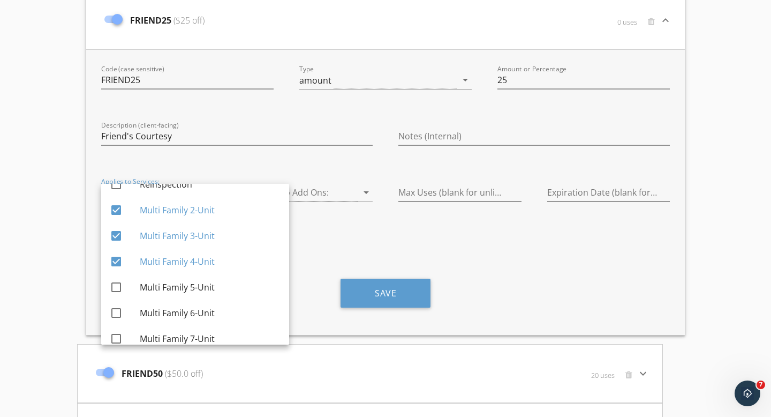
scroll to position [477, 0]
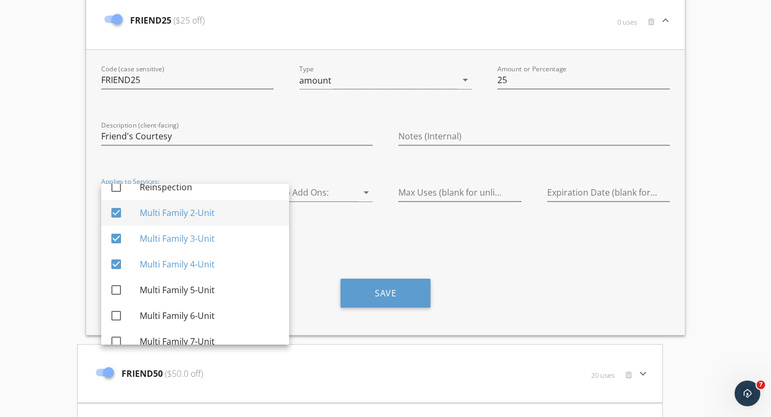
click at [115, 210] on div at bounding box center [116, 213] width 18 height 18
checkbox input "false"
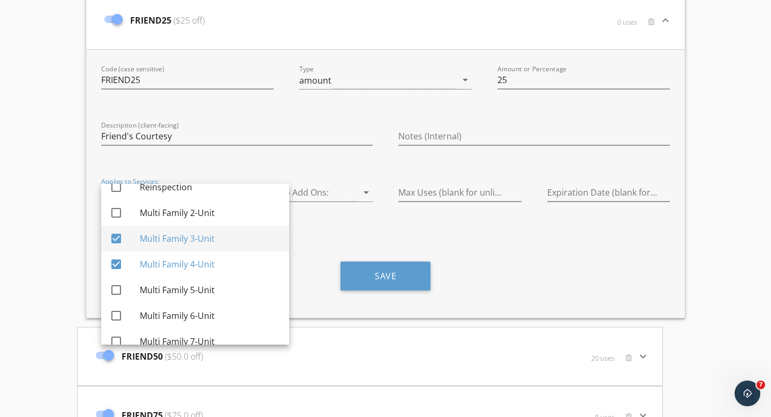
click at [117, 239] on div at bounding box center [116, 238] width 18 height 18
checkbox input "false"
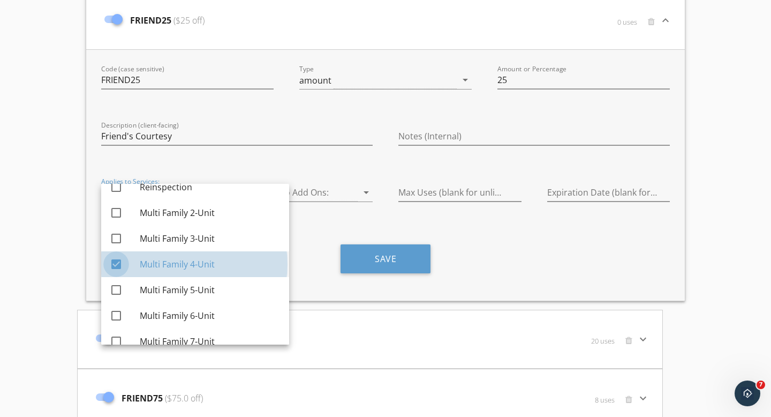
click at [117, 264] on div at bounding box center [116, 264] width 18 height 18
checkbox input "false"
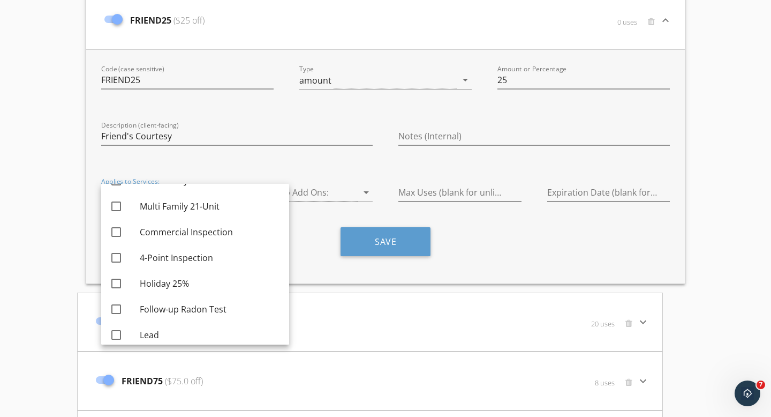
scroll to position [800, 0]
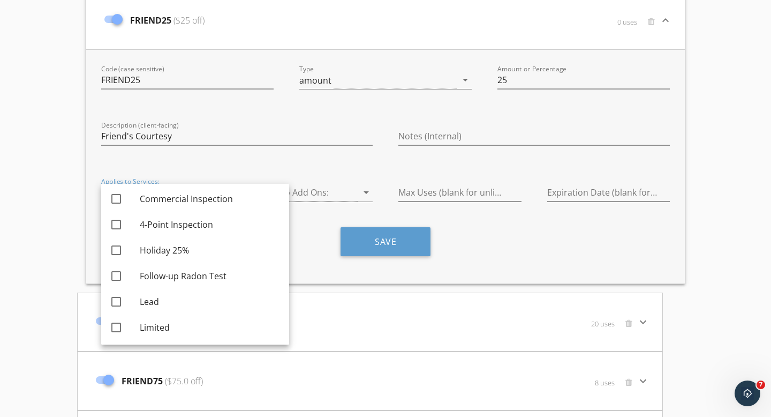
click at [307, 223] on div "Code (case sensitive) FRIEND25 Type amount arrow_drop_down Amount or Percentage…" at bounding box center [385, 166] width 599 height 234
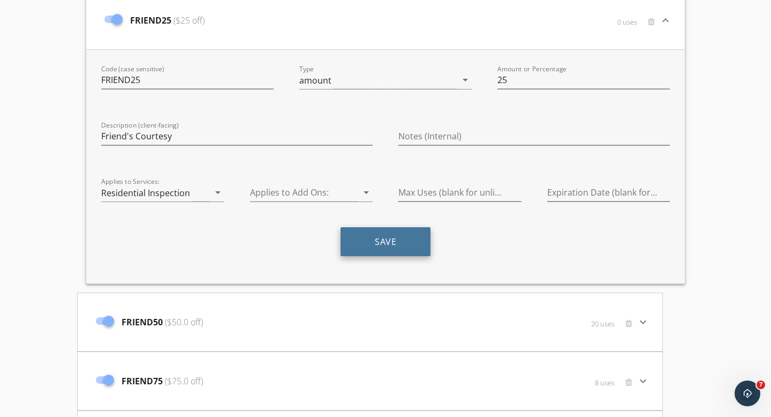
click at [401, 244] on button "Save" at bounding box center [386, 241] width 90 height 29
click at [506, 32] on div "0 uses" at bounding box center [565, 27] width 187 height 32
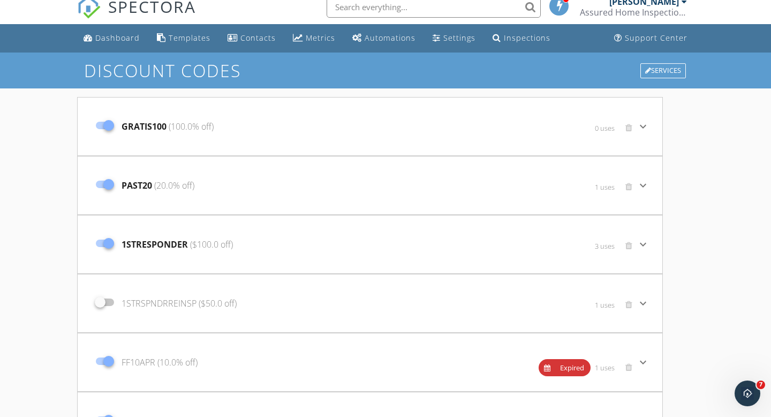
scroll to position [0, 0]
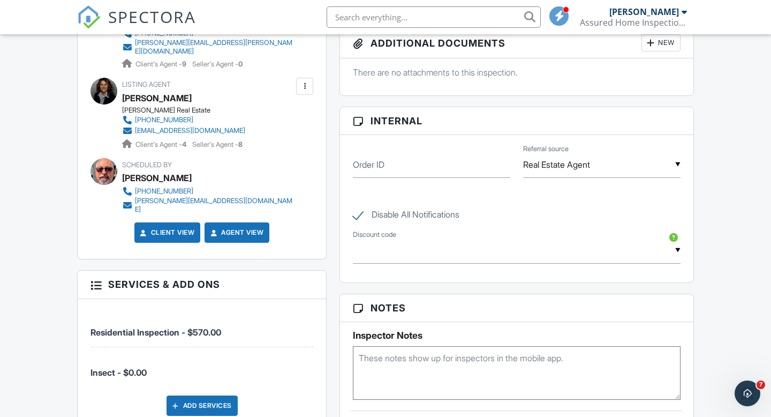
scroll to position [653, 0]
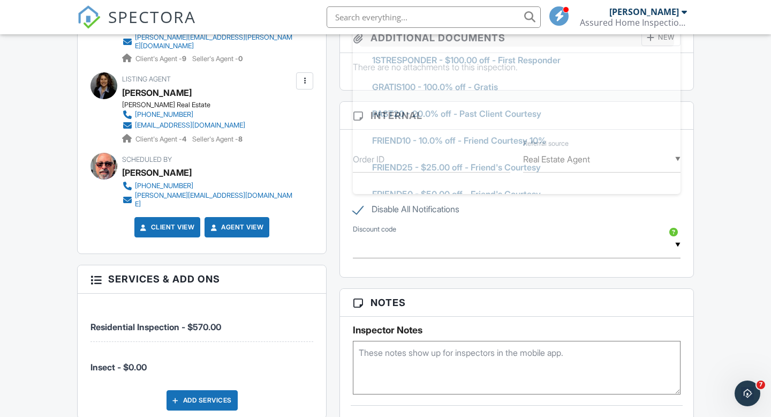
click at [380, 249] on input "text" at bounding box center [517, 245] width 328 height 26
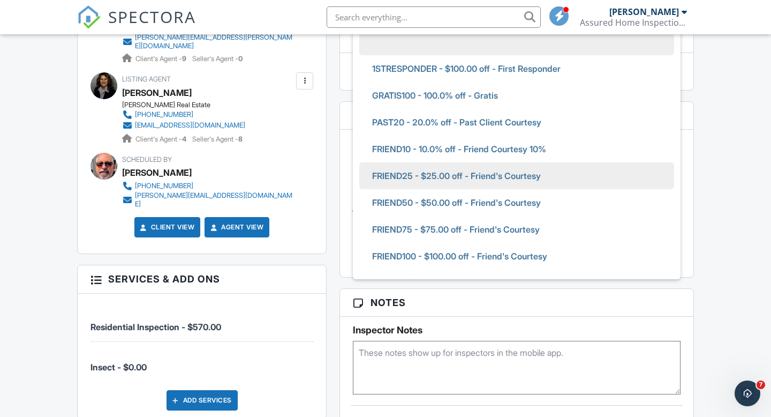
click at [403, 175] on span "FRIEND25 - $25.00 off - Friend's Courtesy" at bounding box center [457, 175] width 186 height 27
type input "FRIEND25 - $25.00 off - Friend's Courtesy"
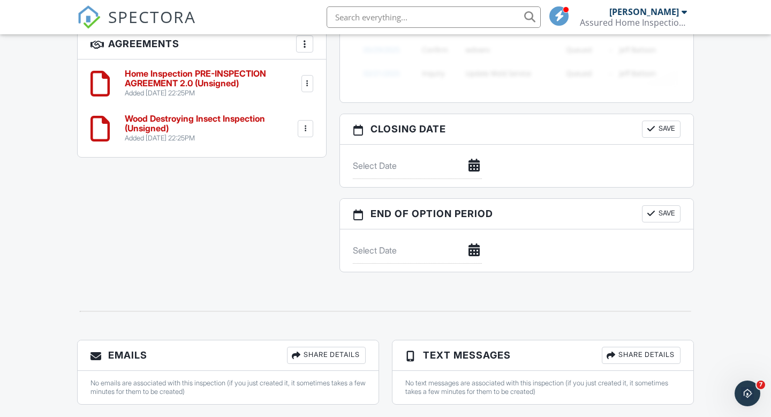
scroll to position [1158, 0]
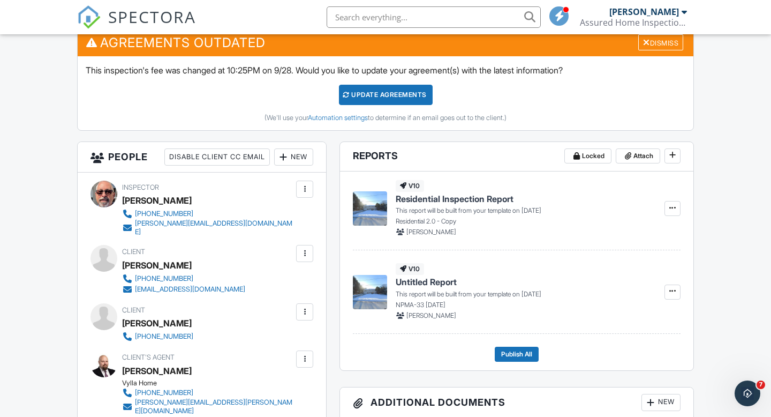
click at [396, 93] on div "Update Agreements" at bounding box center [386, 95] width 94 height 20
